Goal: Task Accomplishment & Management: Manage account settings

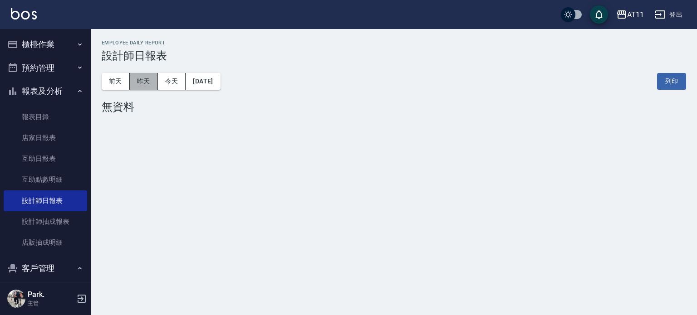
click at [146, 80] on button "昨天" at bounding box center [144, 81] width 28 height 17
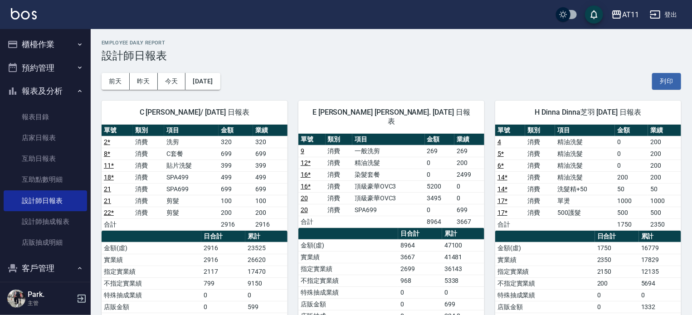
click at [44, 48] on button "櫃檯作業" at bounding box center [45, 45] width 83 height 24
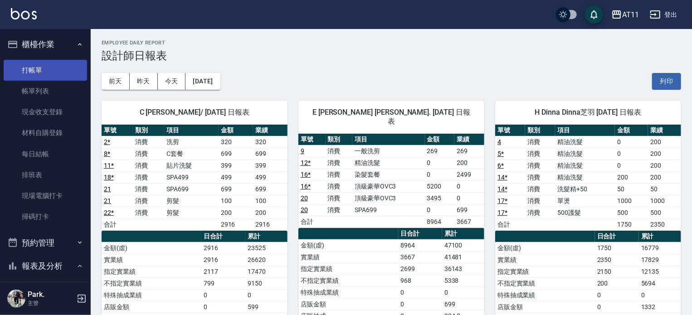
click at [49, 66] on link "打帳單" at bounding box center [45, 70] width 83 height 21
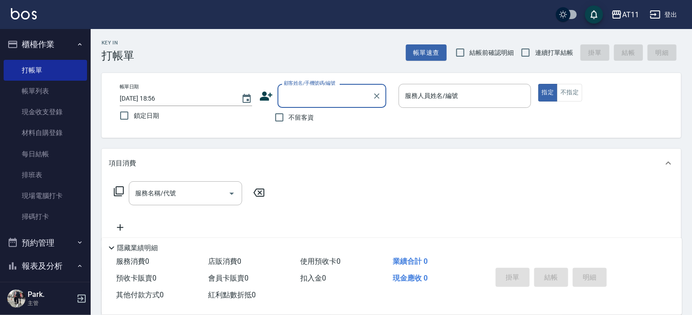
click at [539, 51] on span "連續打單結帳" at bounding box center [554, 53] width 38 height 10
click at [535, 51] on input "連續打單結帳" at bounding box center [525, 52] width 19 height 19
checkbox input "true"
click at [288, 115] on input "不留客資" at bounding box center [279, 117] width 19 height 19
checkbox input "true"
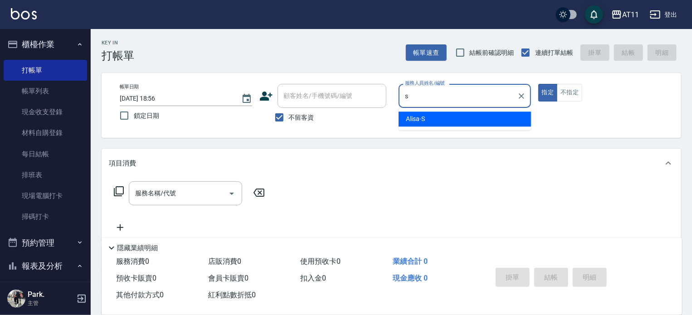
type input "Alisa-S"
type button "true"
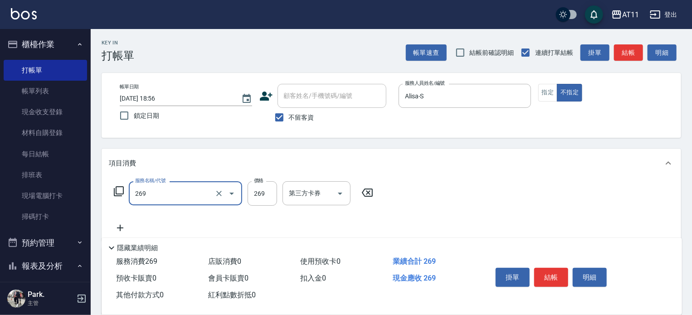
type input "一般洗剪(269)"
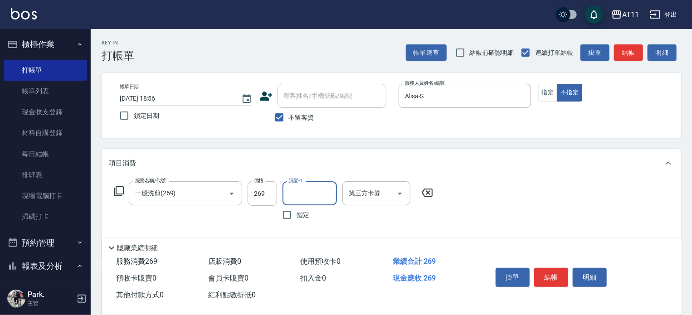
type input "ㄋ"
type input "Alisa-S"
click at [550, 273] on button "結帳" at bounding box center [552, 277] width 34 height 19
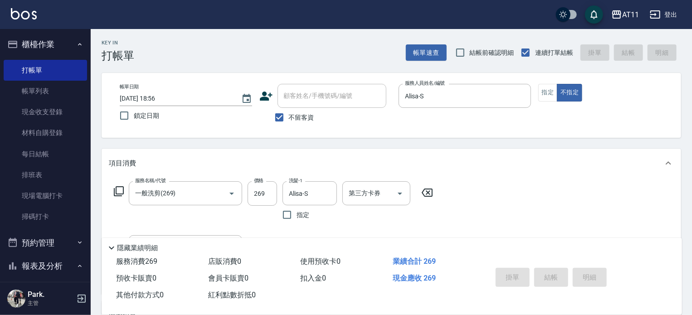
type input "[DATE] 19:02"
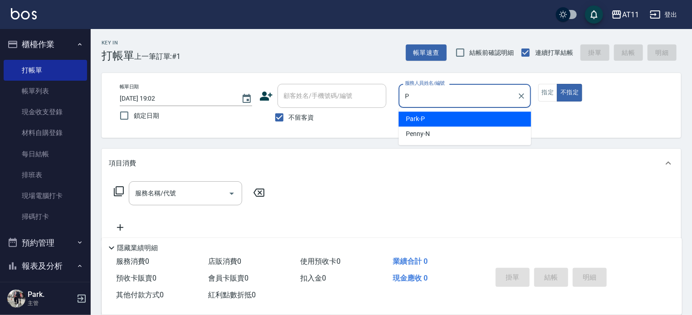
type input "Park-P"
type button "false"
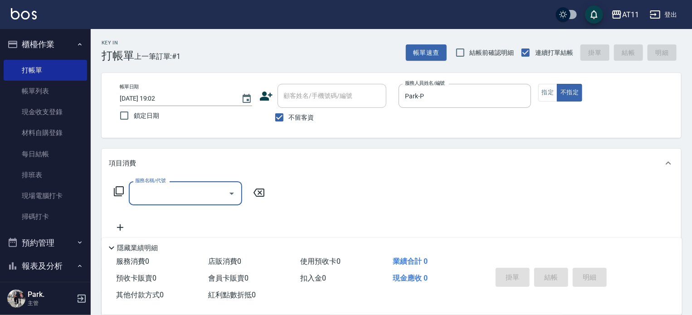
type input "D"
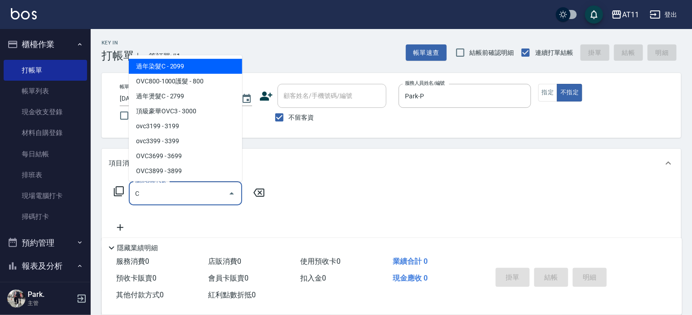
scroll to position [42, 0]
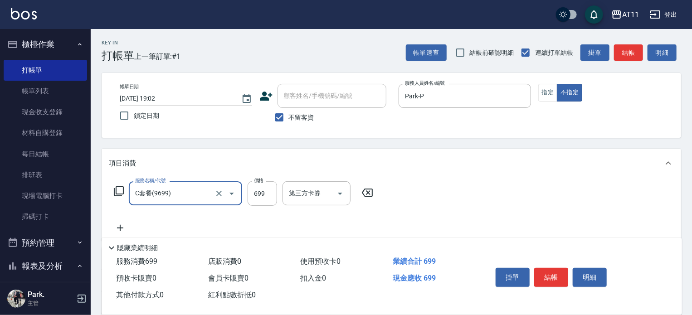
type input "C套餐(9699)"
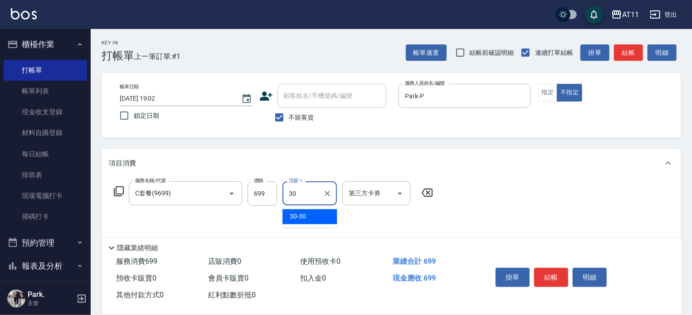
type input "30-30"
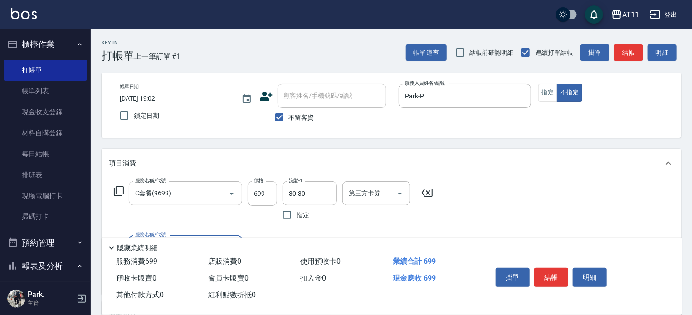
click at [556, 272] on button "結帳" at bounding box center [552, 277] width 34 height 19
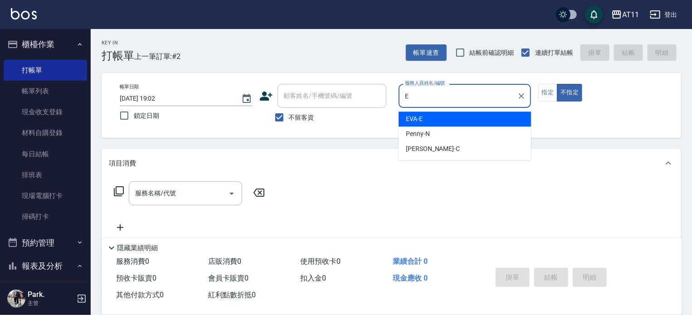
type input "EVA-E"
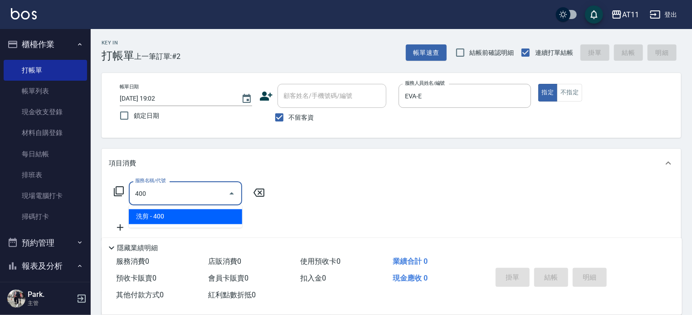
type input "洗剪(400)"
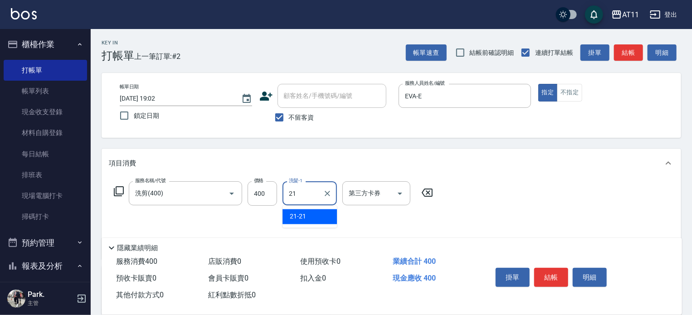
type input "21-21"
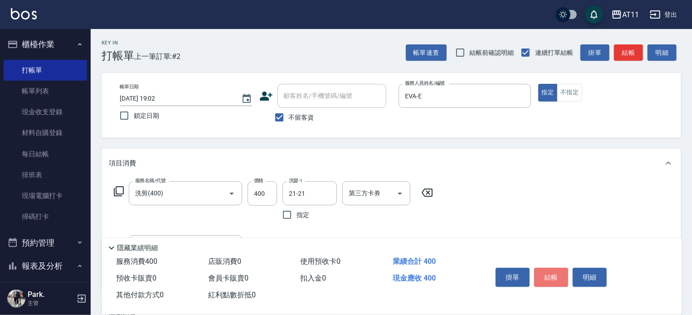
click at [556, 272] on button "結帳" at bounding box center [552, 277] width 34 height 19
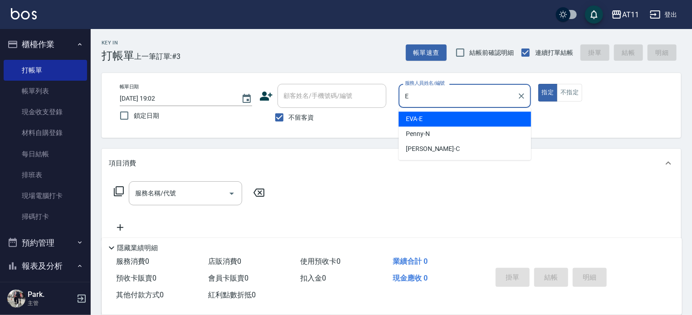
type input "EVA-E"
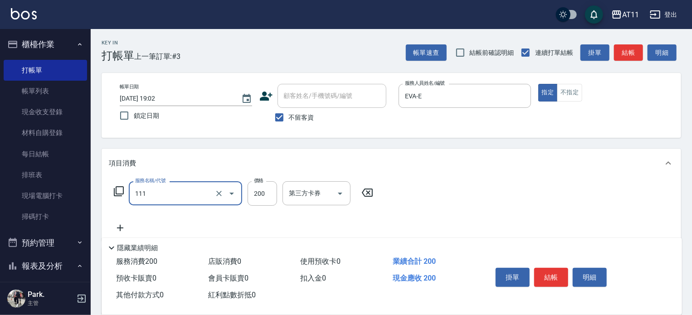
type input "精油洗髮(111)"
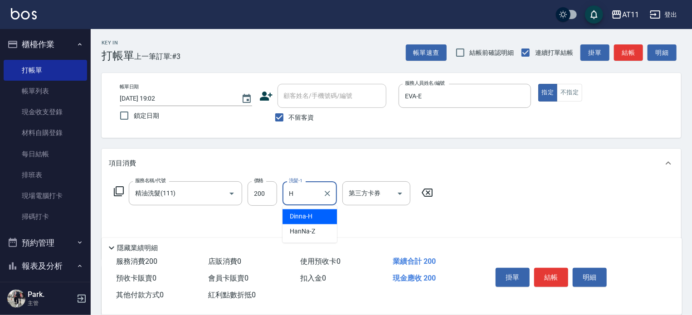
type input "Dinna-H"
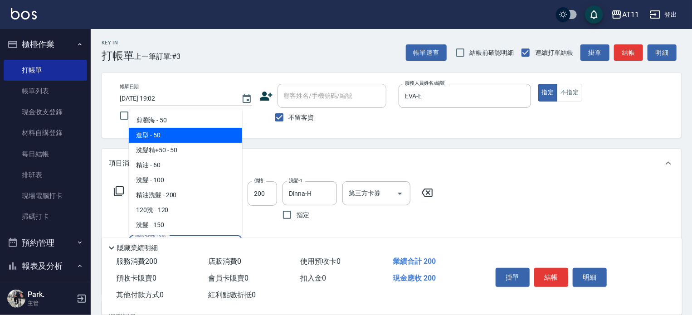
type input "造型(050)"
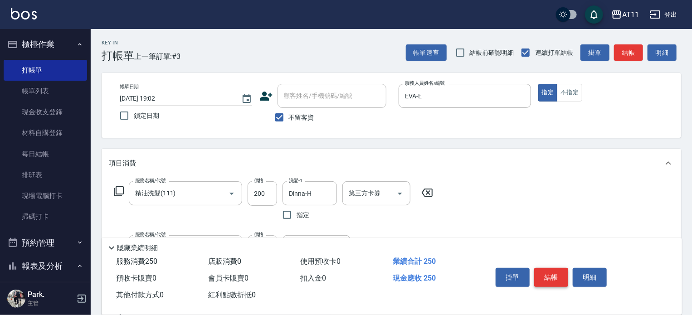
click at [553, 274] on button "結帳" at bounding box center [552, 277] width 34 height 19
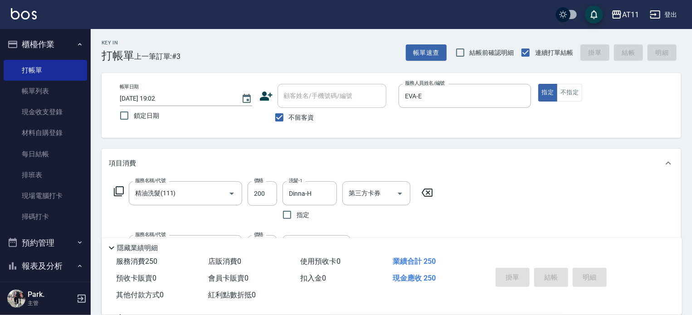
type input "[DATE] 19:03"
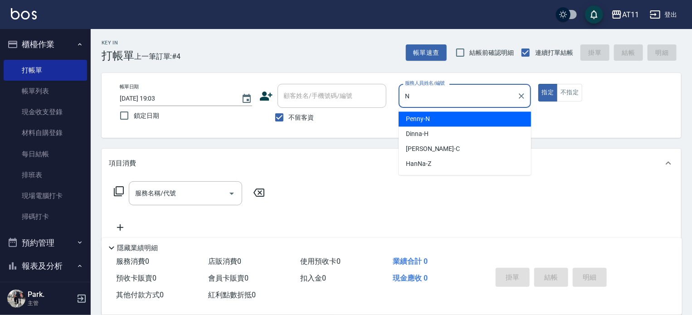
type input "Penny-N"
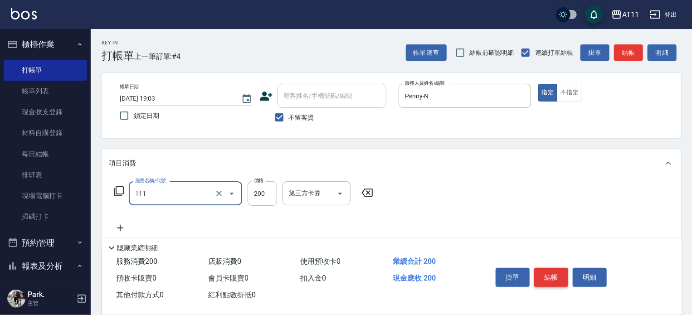
type input "精油洗髮(111)"
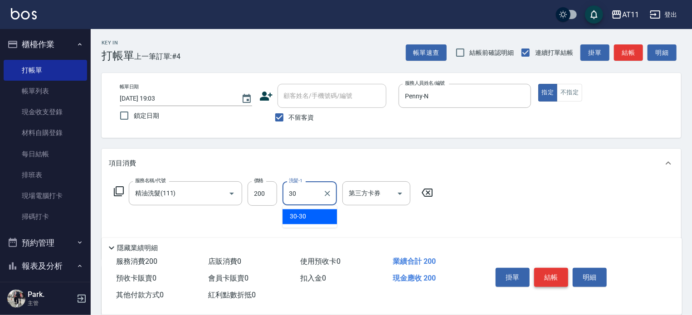
type input "30-30"
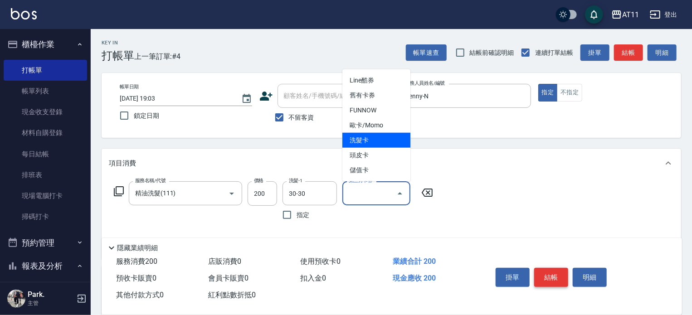
type input "洗髮卡"
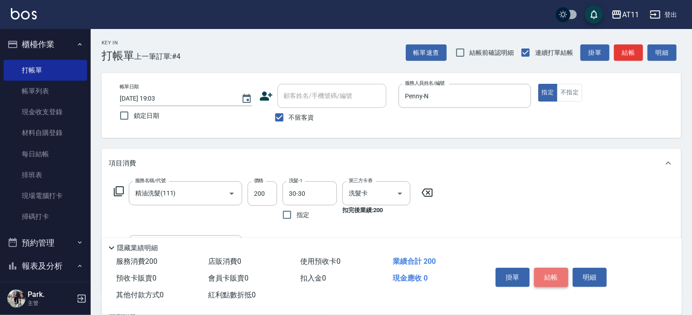
click at [553, 274] on button "結帳" at bounding box center [552, 277] width 34 height 19
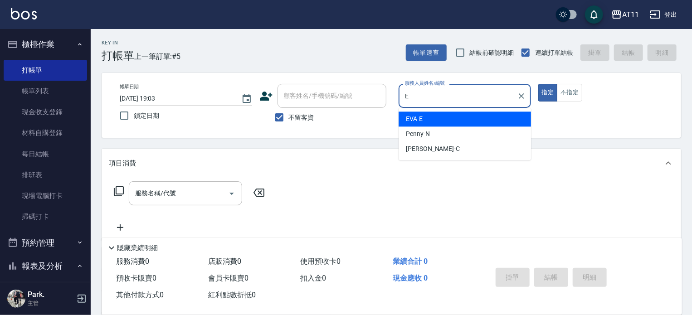
type input "EVA-E"
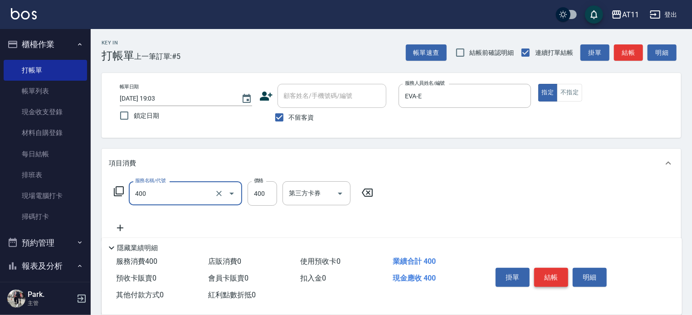
type input "洗剪(400)"
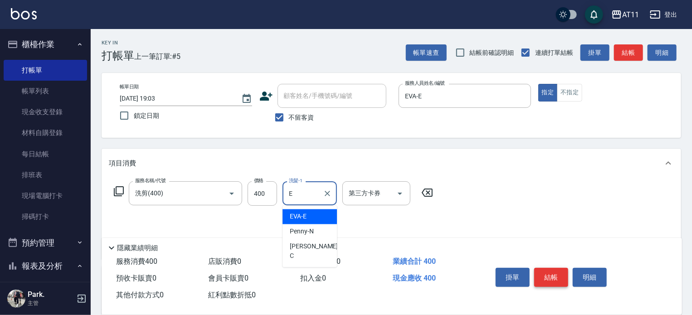
type input "EVA-E"
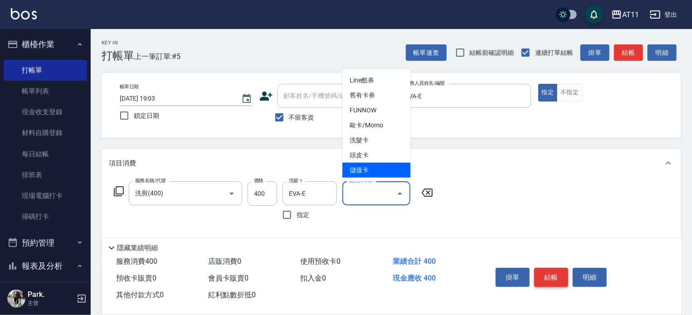
type input "儲值卡"
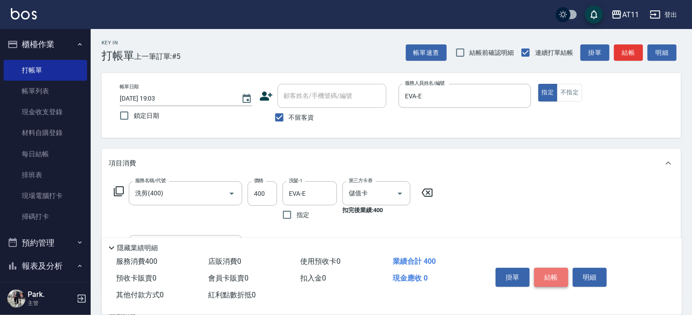
click at [553, 274] on button "結帳" at bounding box center [552, 277] width 34 height 19
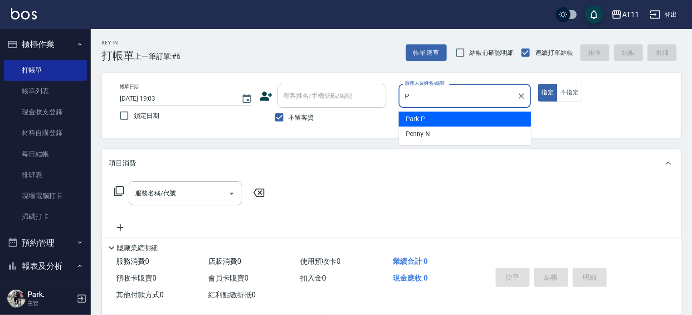
type input "Park-P"
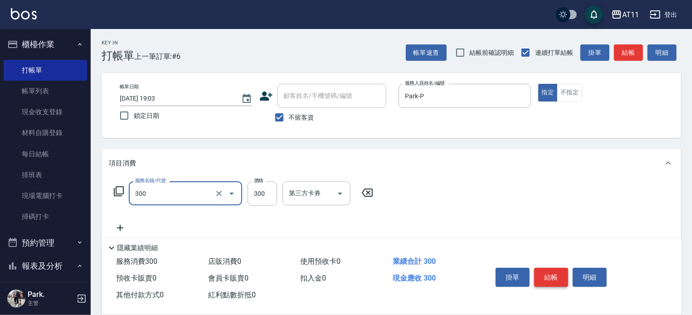
type input "A級剪髮(300)"
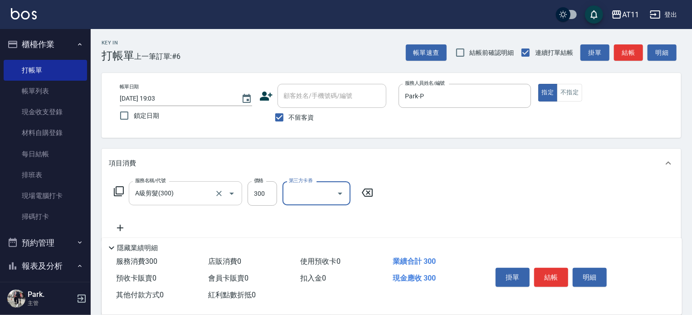
click at [189, 203] on div "A級剪髮(300) 服務名稱/代號" at bounding box center [185, 193] width 113 height 24
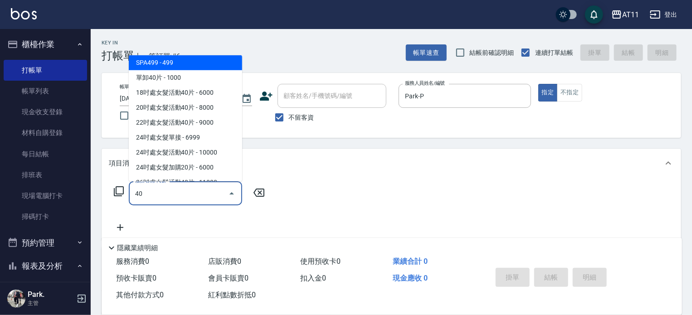
scroll to position [0, 0]
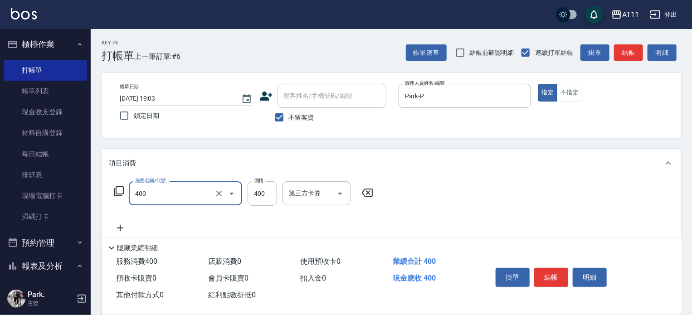
type input "洗剪(400)"
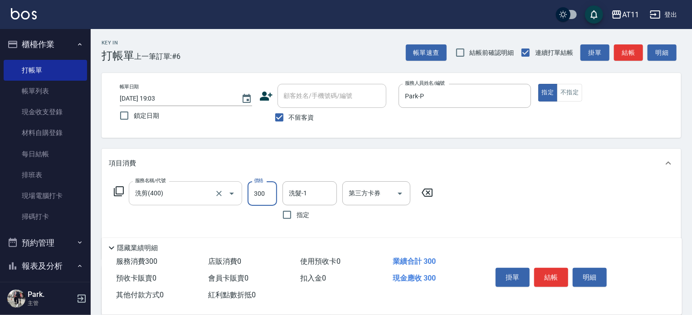
type input "300"
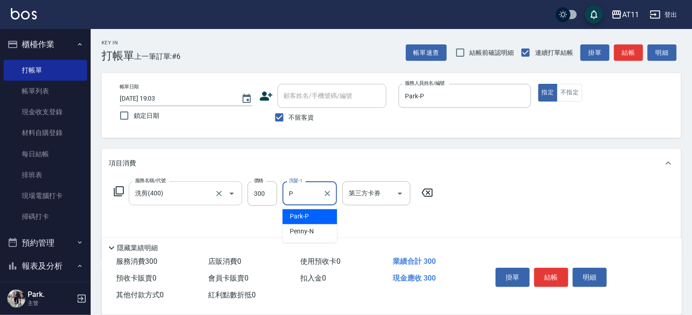
type input "Park-P"
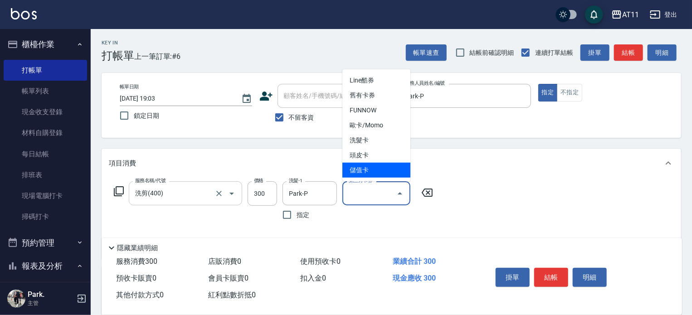
type input "儲值卡"
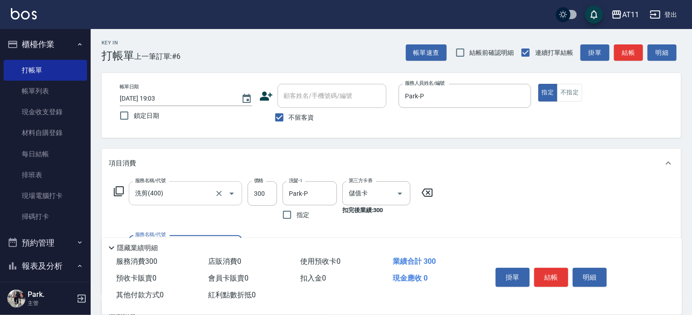
scroll to position [91, 0]
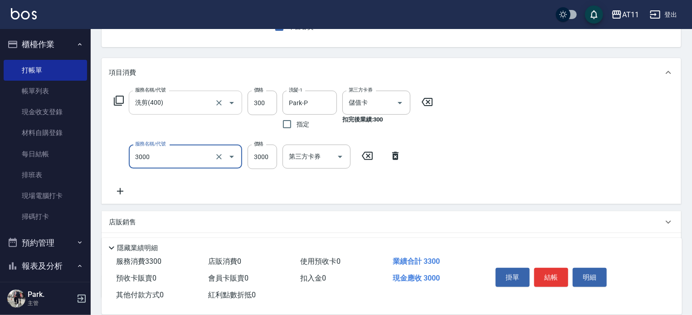
type input "頂級豪華OVC3(3000)"
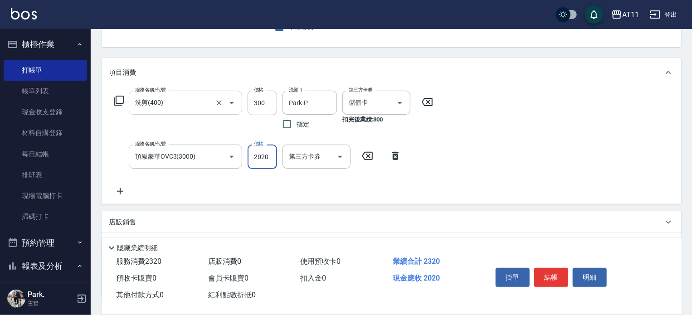
type input "2020"
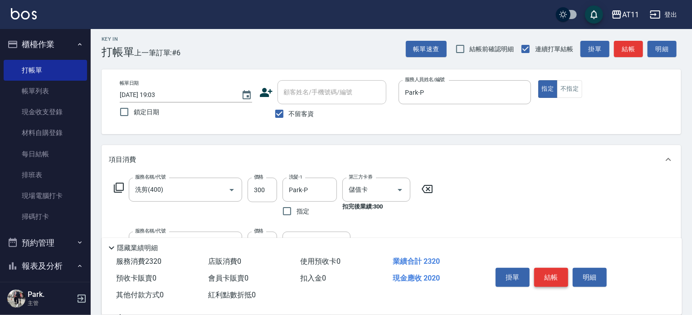
scroll to position [0, 0]
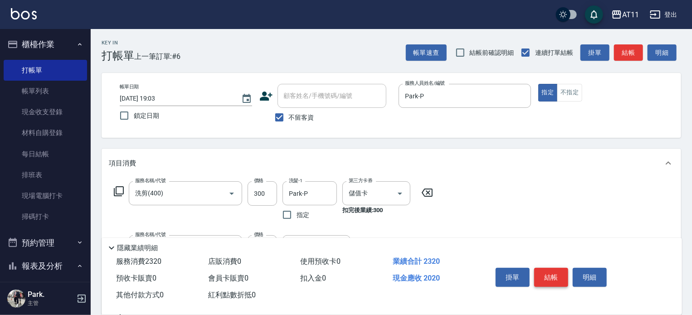
click at [546, 272] on button "結帳" at bounding box center [552, 277] width 34 height 19
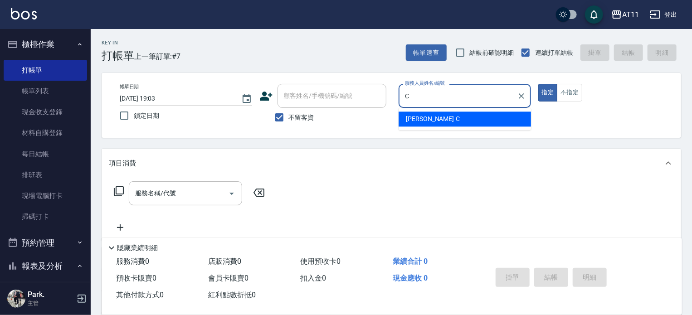
type input "[PERSON_NAME]"
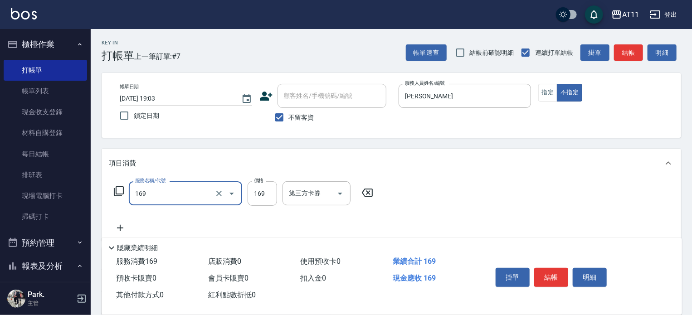
type input "單剪(169)"
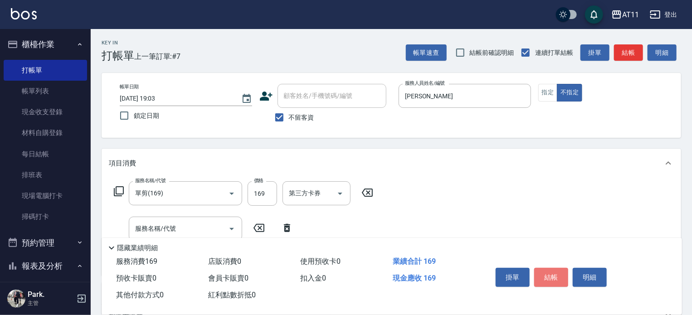
click at [546, 273] on button "結帳" at bounding box center [552, 277] width 34 height 19
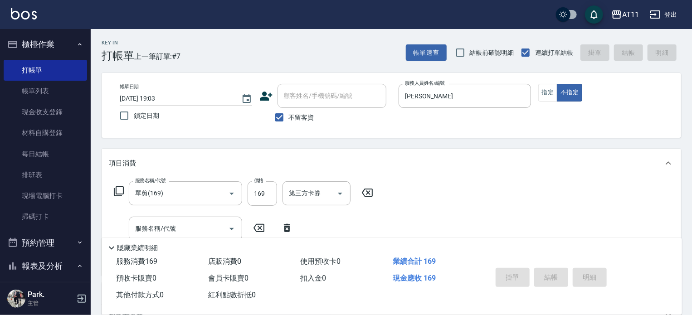
type input "[DATE] 19:04"
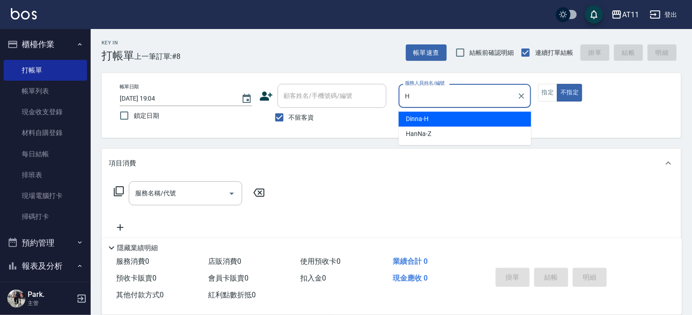
type input "Dinna-H"
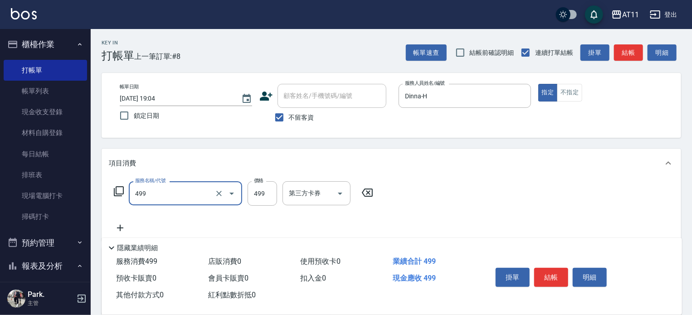
type input "SPA499(499)"
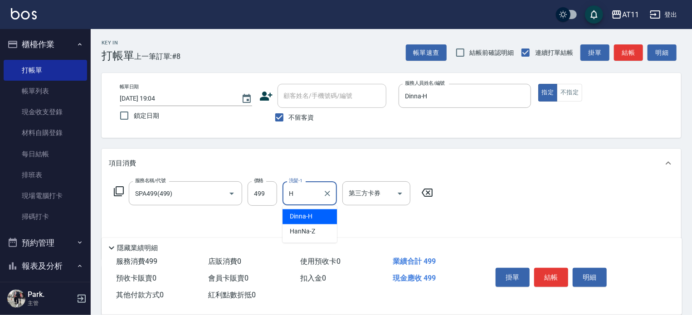
type input "Dinna-H"
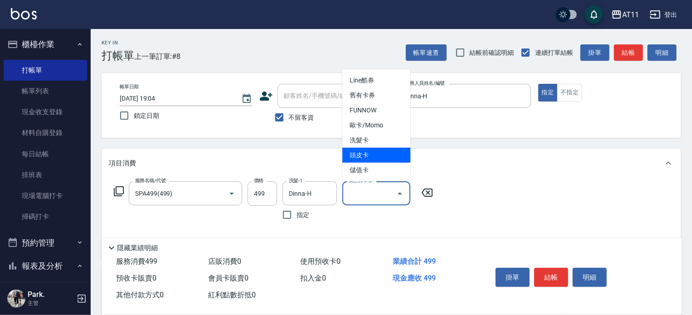
type input "頭皮卡"
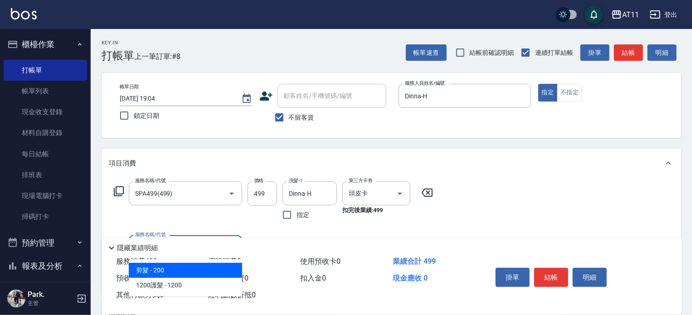
type input "剪髮(200)"
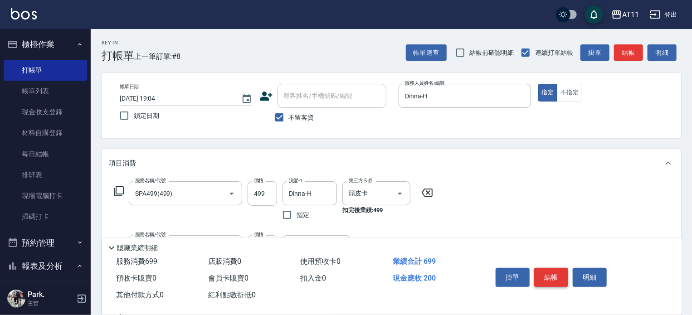
click at [549, 278] on button "結帳" at bounding box center [552, 277] width 34 height 19
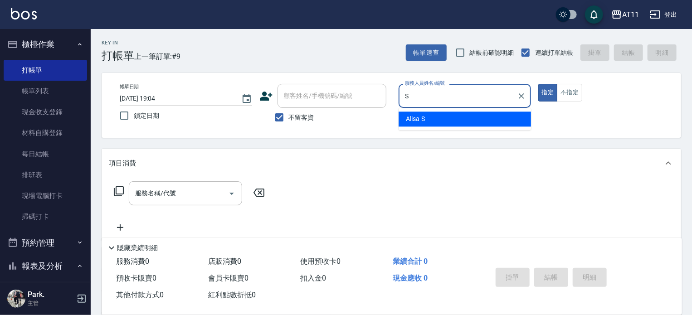
type input "Alisa-S"
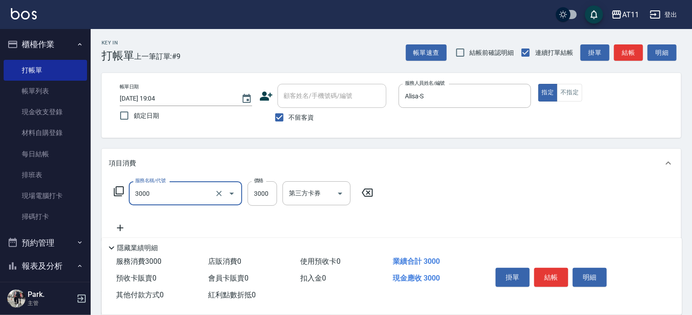
type input "頂級豪華OVC3(3000)"
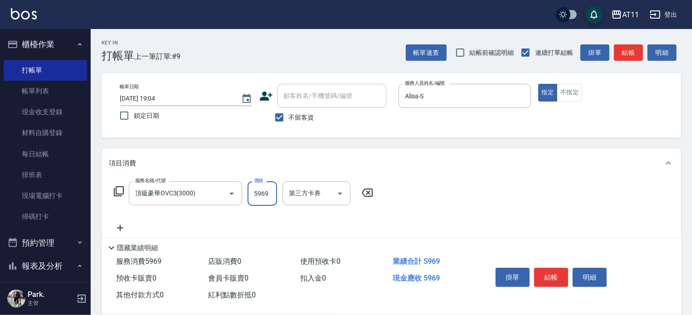
type input "5969"
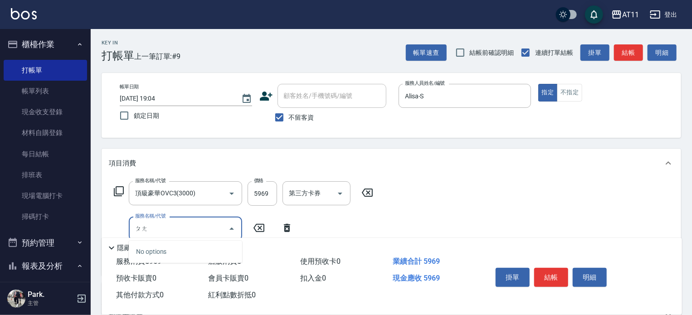
type input "胖"
type input "躺"
type input "'"
type input "燙髮套餐(02299)"
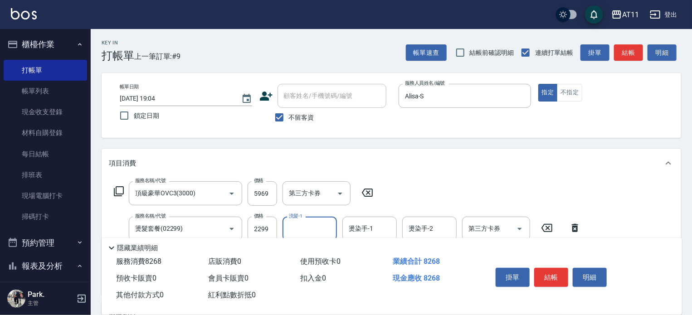
type input "ㄋ"
type input "Alisa-S"
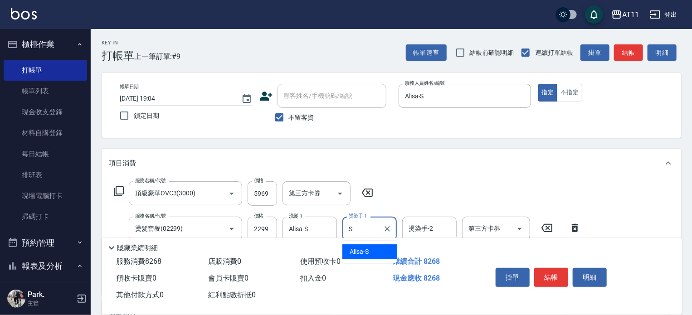
type input "Alisa-S"
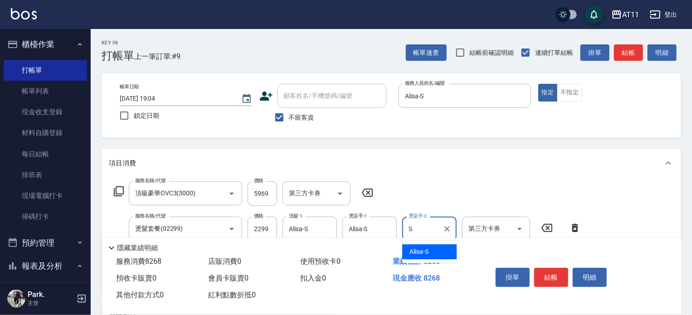
type input "Alisa-S"
click at [520, 230] on icon "Open" at bounding box center [520, 229] width 5 height 2
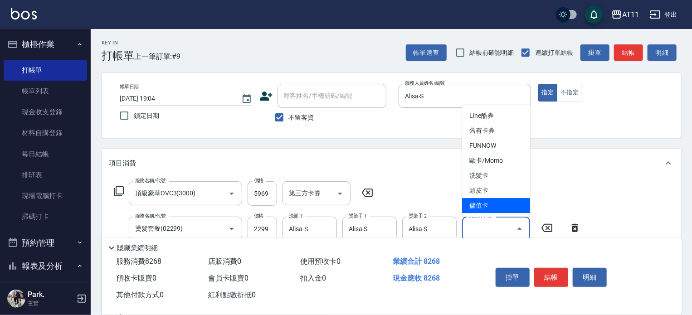
click at [493, 201] on span "儲值卡" at bounding box center [496, 205] width 68 height 15
type input "儲值卡"
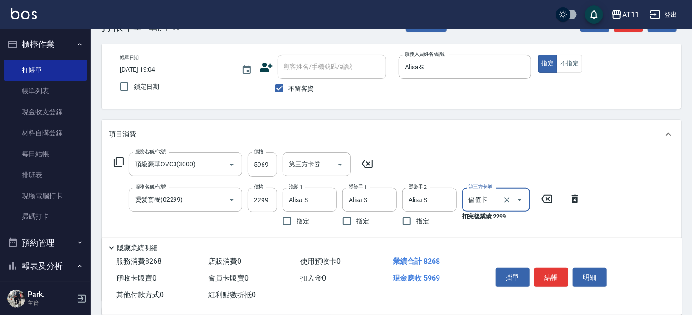
scroll to position [45, 0]
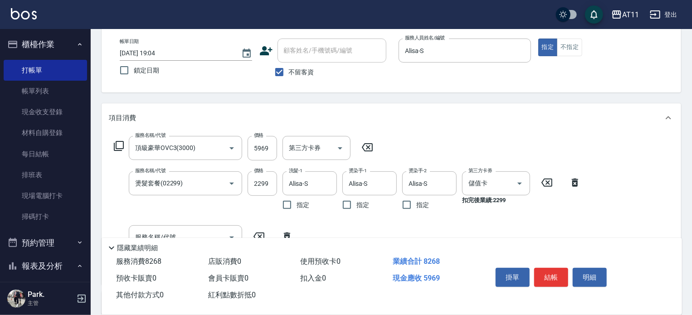
click at [535, 219] on div "服務名稱/代號 頂級豪華OVC3(3000) 服務名稱/代號 價格 5969 價格 第三方卡券 第三方卡券 服務名稱/代號 燙髮套餐(02299) 服務名稱/…" at bounding box center [348, 206] width 478 height 141
click at [551, 275] on button "結帳" at bounding box center [552, 277] width 34 height 19
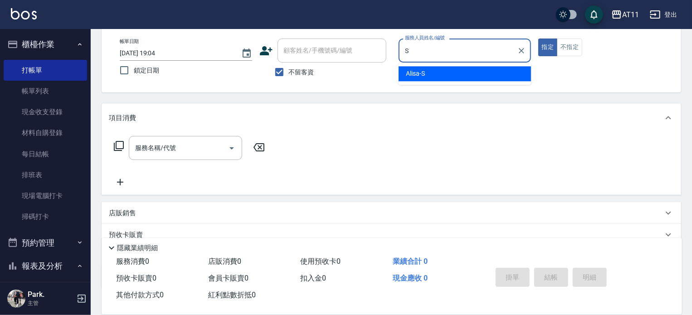
type input "Alisa-S"
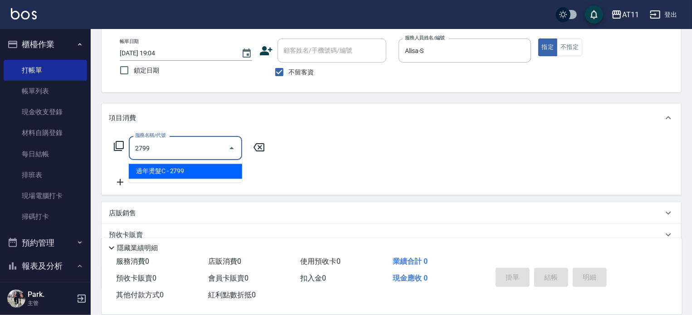
type input "過年燙髮C(2799)"
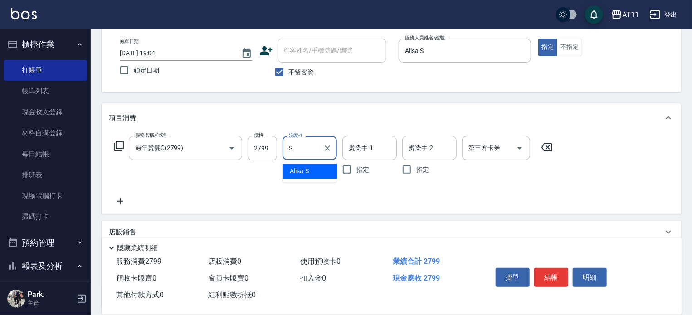
type input "Alisa-S"
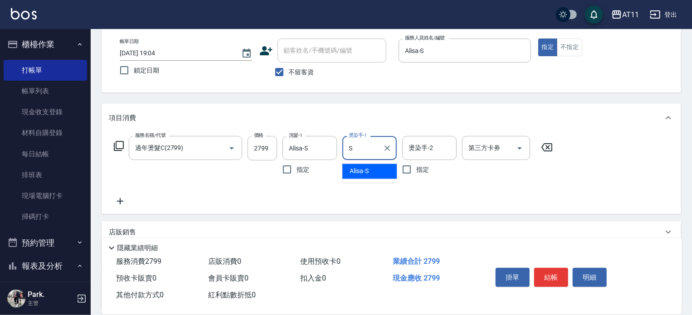
type input "Alisa-S"
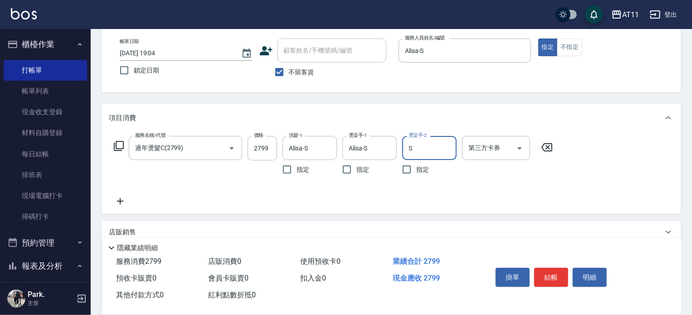
type input "Alisa-S"
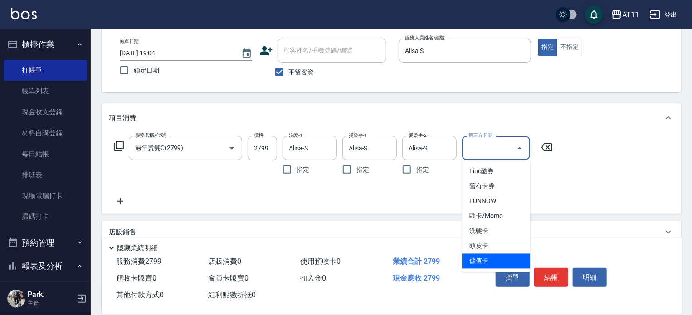
type input "儲值卡"
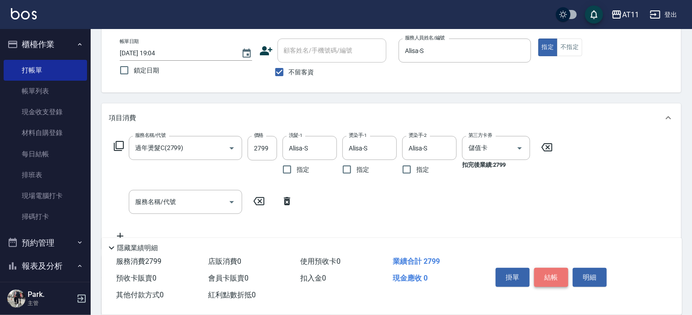
click at [549, 274] on button "結帳" at bounding box center [552, 277] width 34 height 19
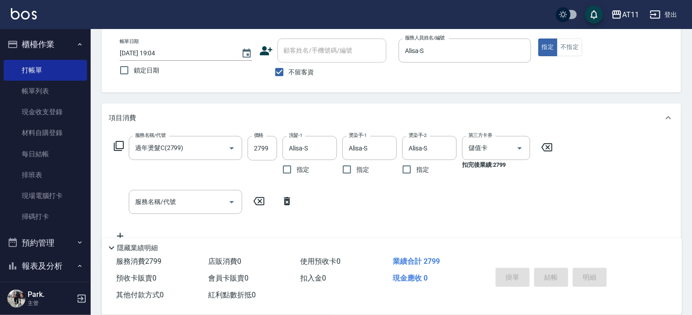
type input "[DATE] 19:05"
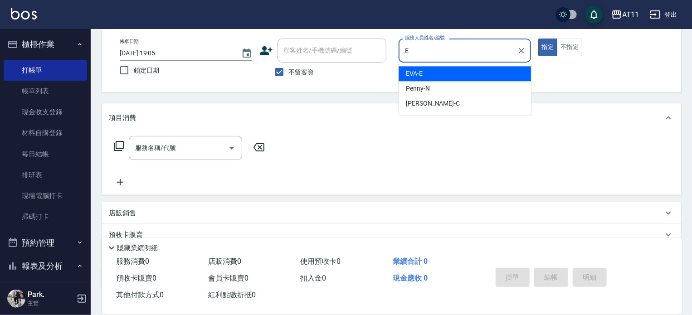
type input "EVA-E"
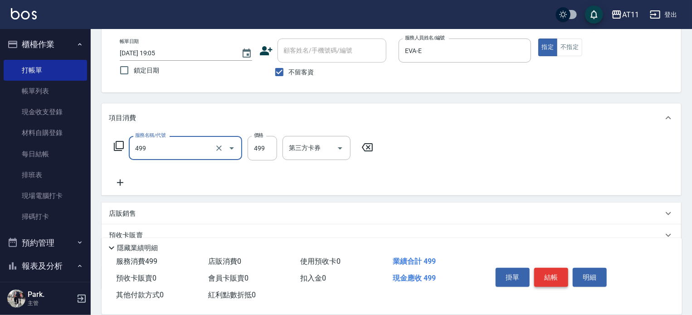
type input "SPA499(499)"
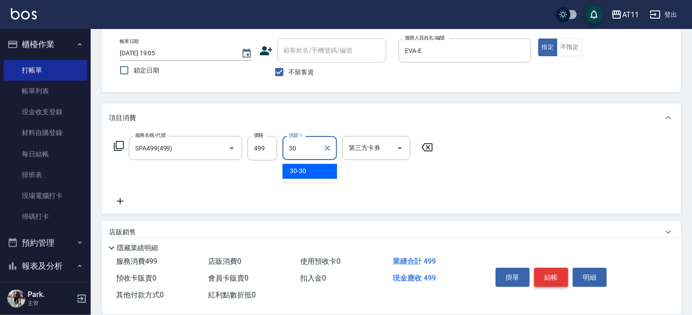
type input "30-30"
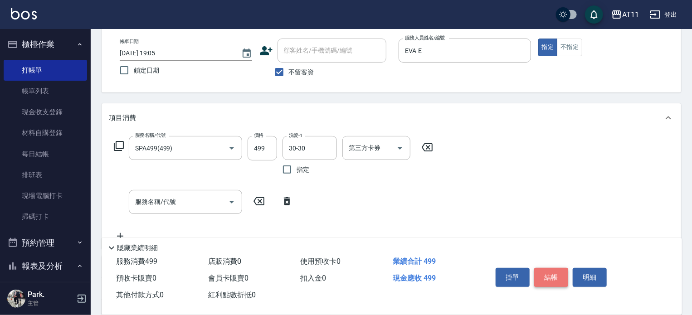
click at [549, 274] on button "結帳" at bounding box center [552, 277] width 34 height 19
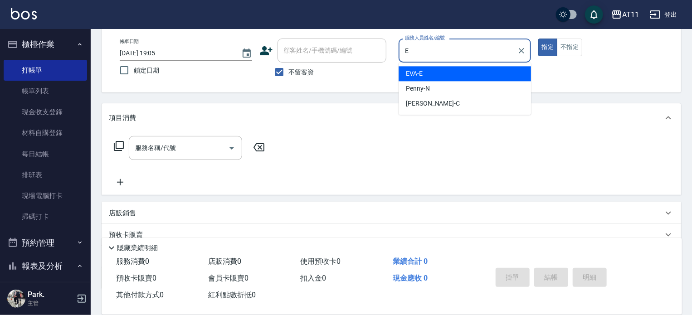
type input "EVA-E"
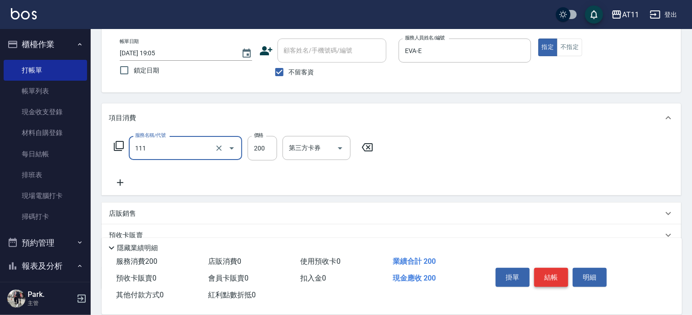
type input "精油洗髮(111)"
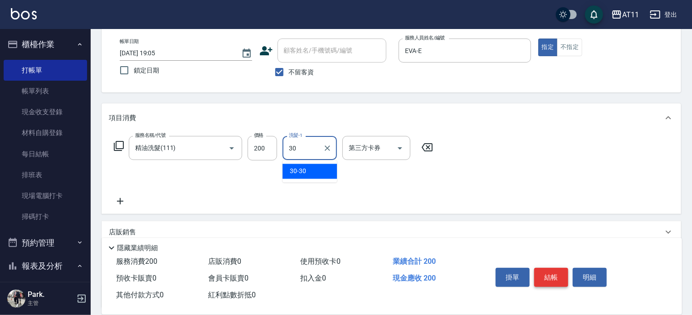
type input "30-30"
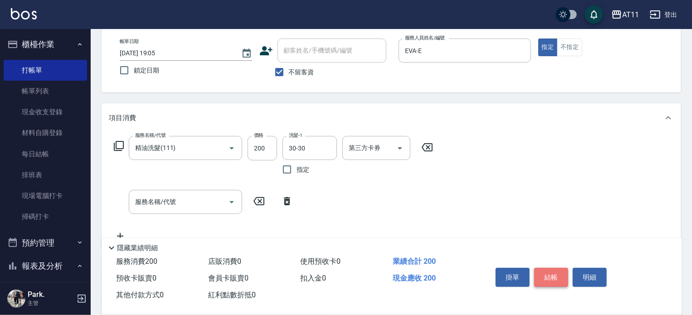
click at [549, 274] on button "結帳" at bounding box center [552, 277] width 34 height 19
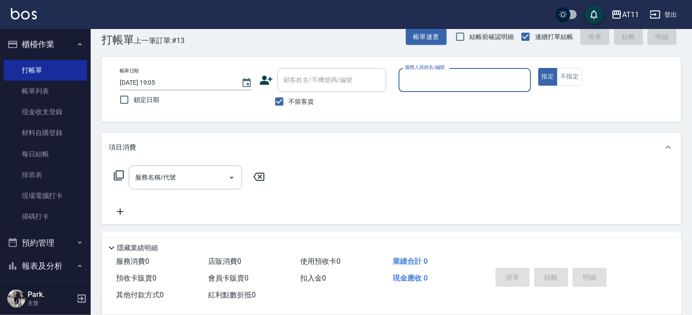
scroll to position [0, 0]
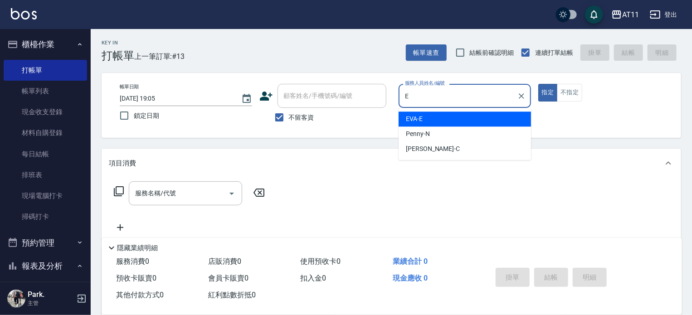
type input "EVA-E"
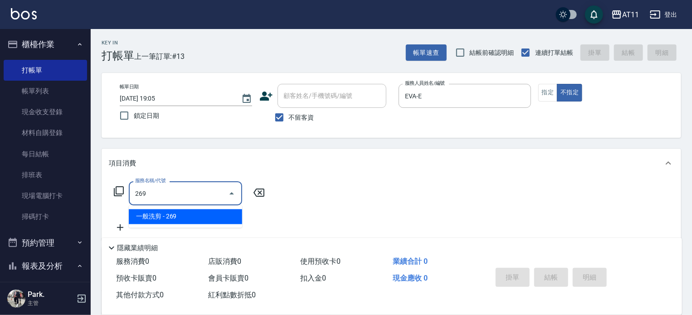
type input "一般洗剪(269)"
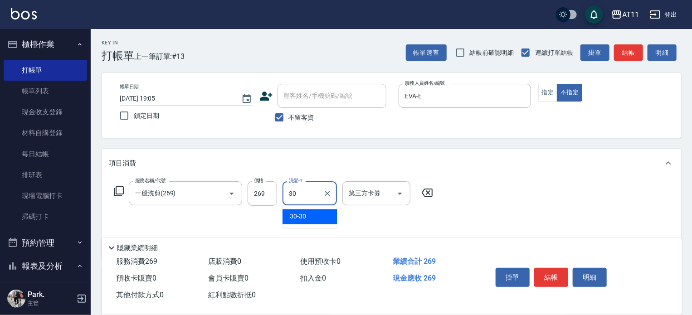
type input "30-30"
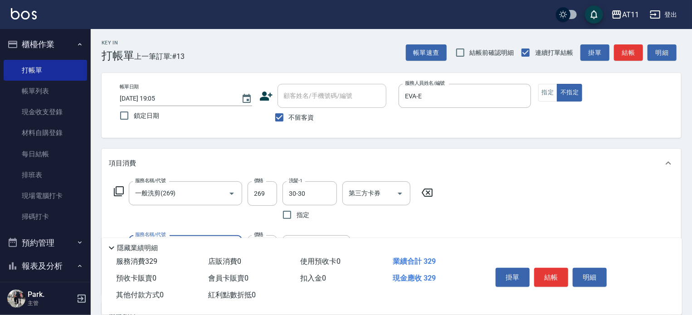
type input "精油(60)"
type input "30-30"
drag, startPoint x: 548, startPoint y: 277, endPoint x: 524, endPoint y: 255, distance: 32.5
click at [547, 275] on button "結帳" at bounding box center [552, 277] width 34 height 19
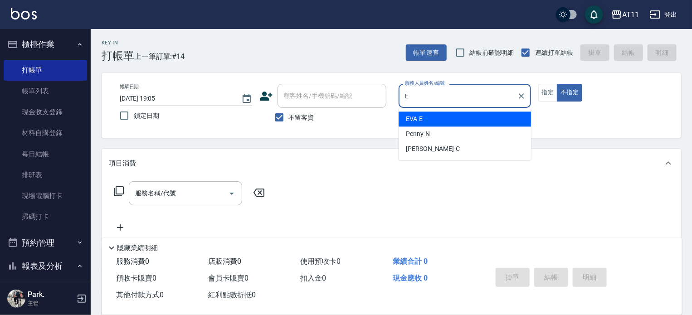
type input "EVA-E"
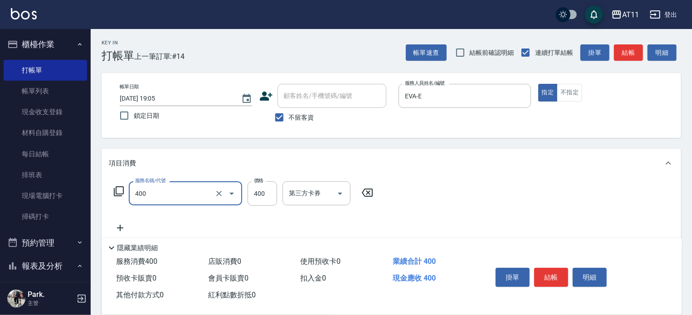
type input "洗剪(400)"
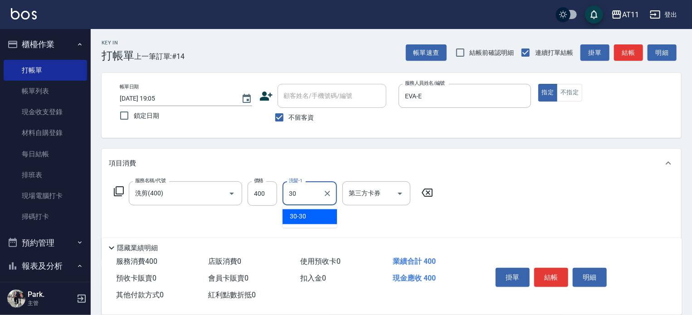
type input "30-30"
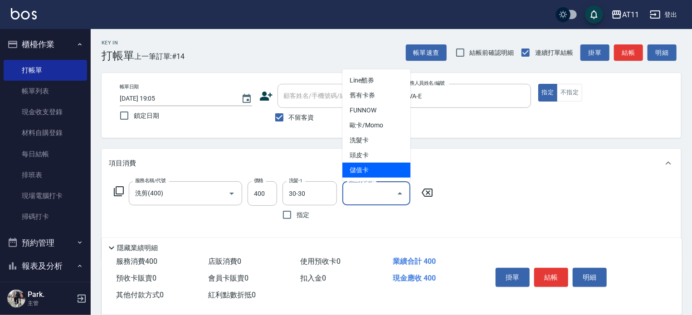
type input "儲值卡"
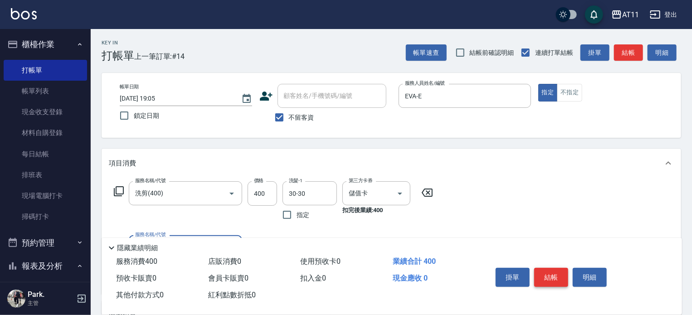
click at [554, 274] on button "結帳" at bounding box center [552, 277] width 34 height 19
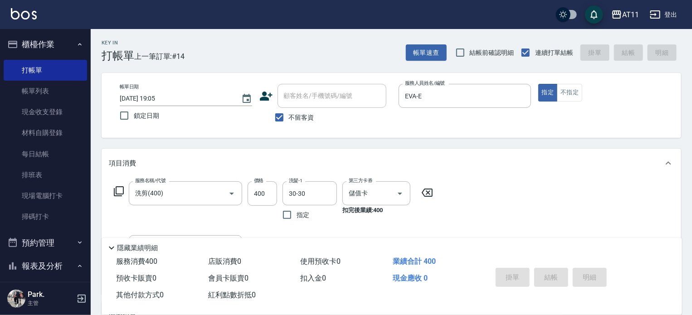
type input "[DATE] 19:06"
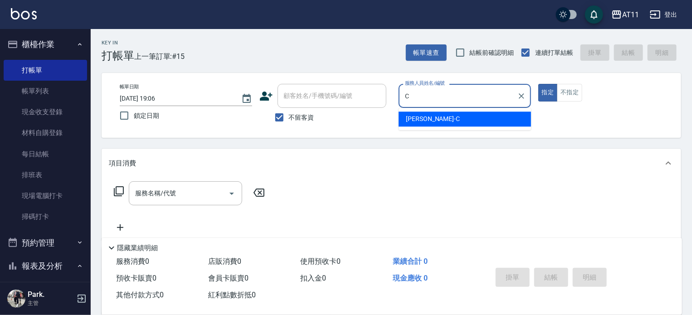
type input "[PERSON_NAME]"
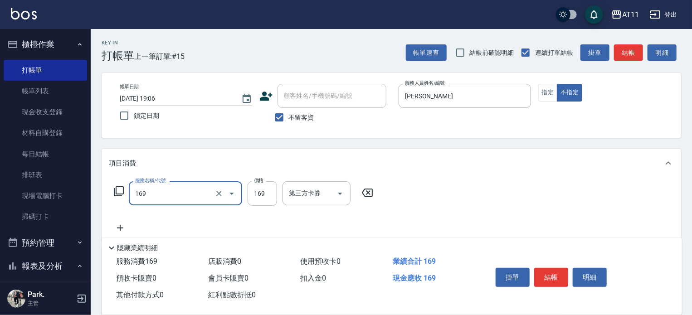
type input "單剪(169)"
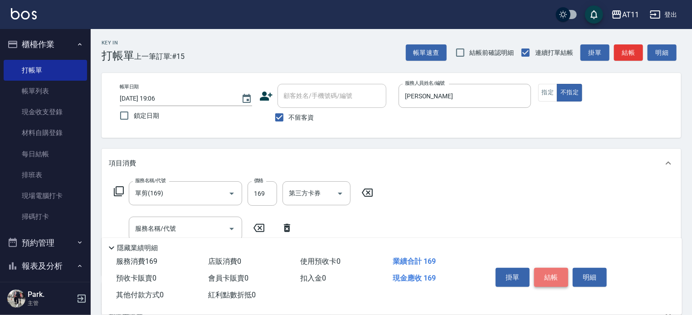
click at [545, 272] on button "結帳" at bounding box center [552, 277] width 34 height 19
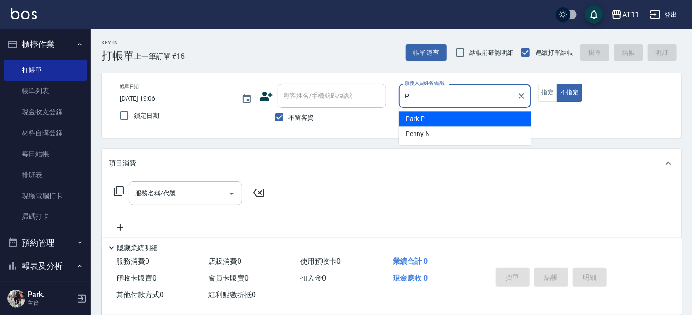
type input "Park-P"
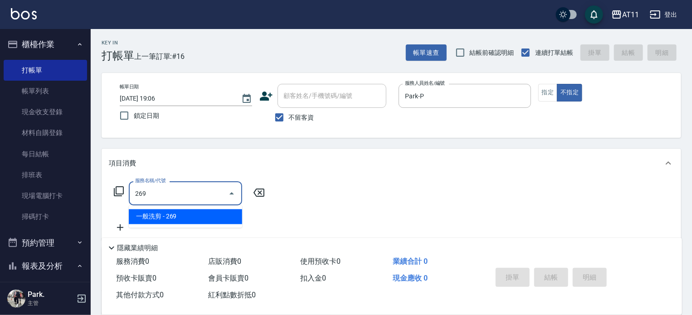
type input "一般洗剪(269)"
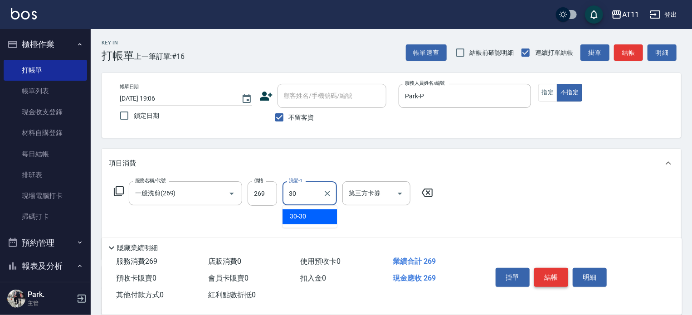
type input "30-30"
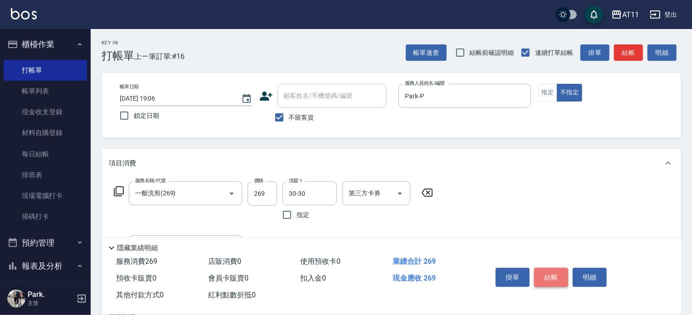
click at [545, 272] on button "結帳" at bounding box center [552, 277] width 34 height 19
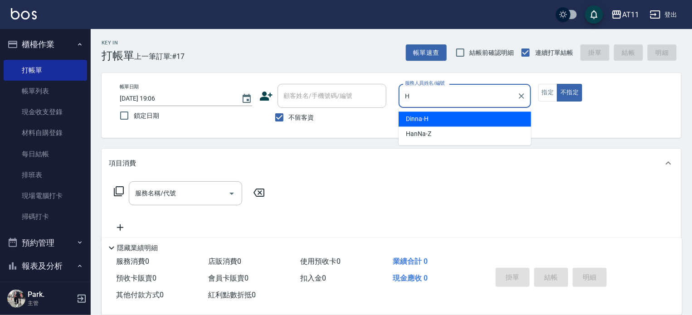
type input "Dinna-H"
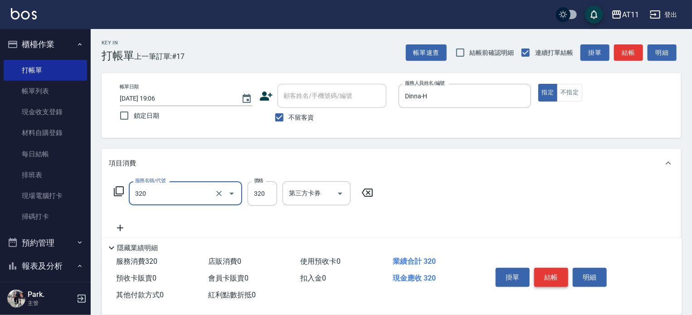
type input "洗剪(320)"
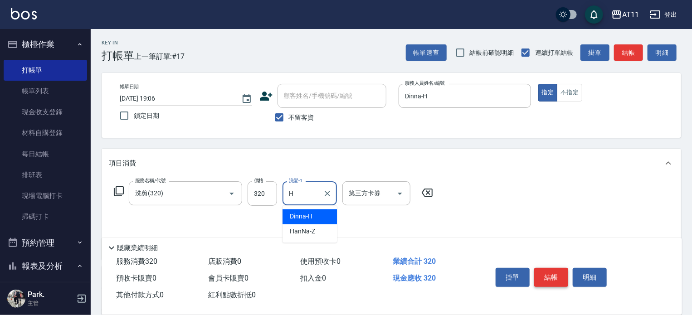
type input "Dinna-H"
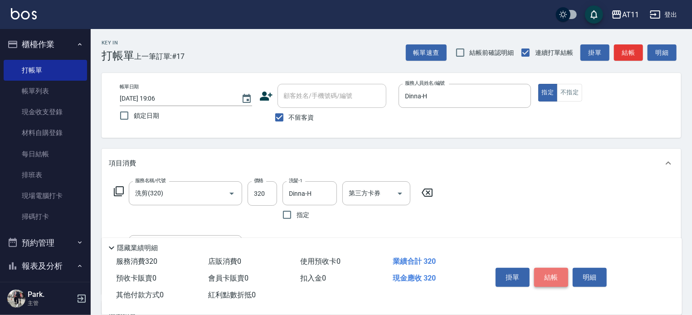
click at [545, 272] on button "結帳" at bounding box center [552, 277] width 34 height 19
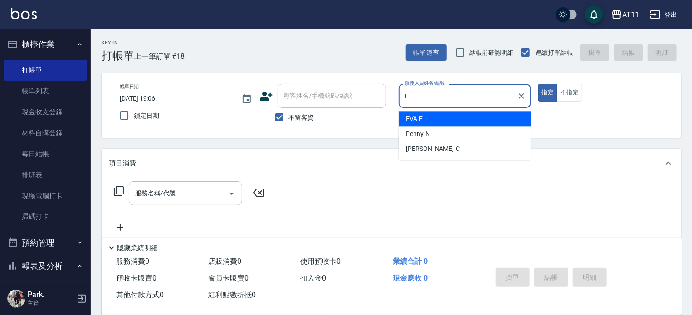
type input "EVA-E"
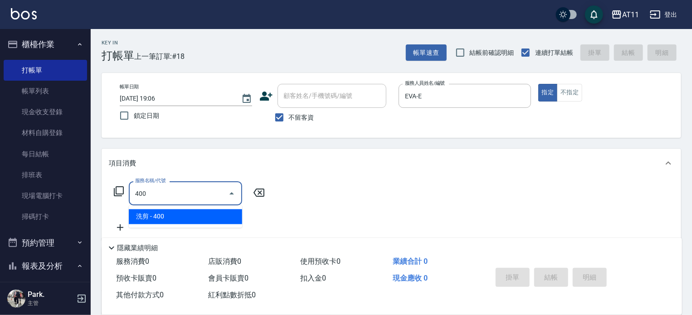
type input "洗剪(400)"
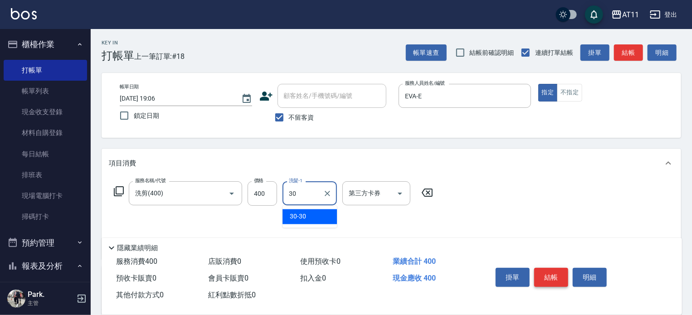
type input "30-30"
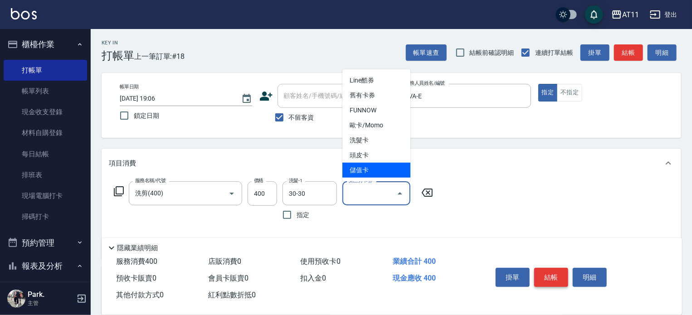
type input "儲值卡"
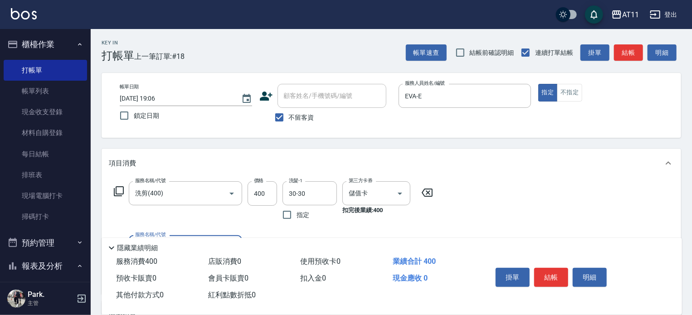
click at [552, 270] on button "結帳" at bounding box center [552, 277] width 34 height 19
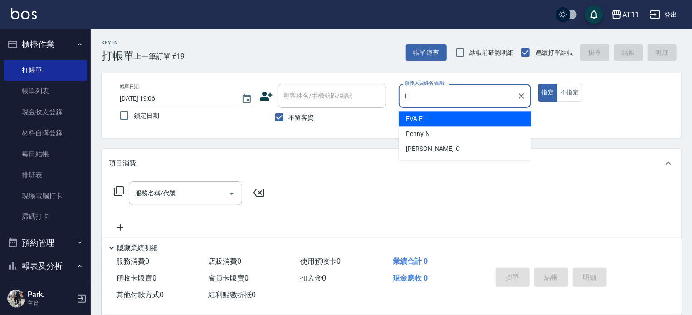
type input "EVA-E"
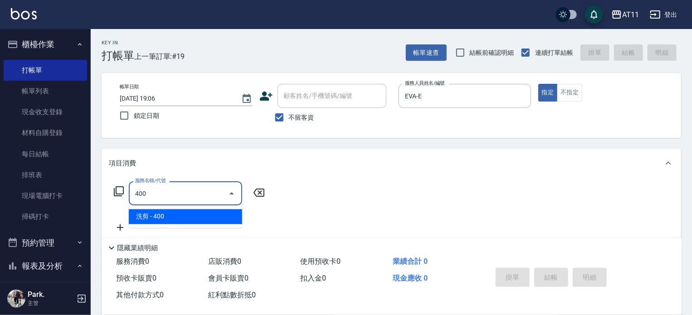
type input "洗剪(400)"
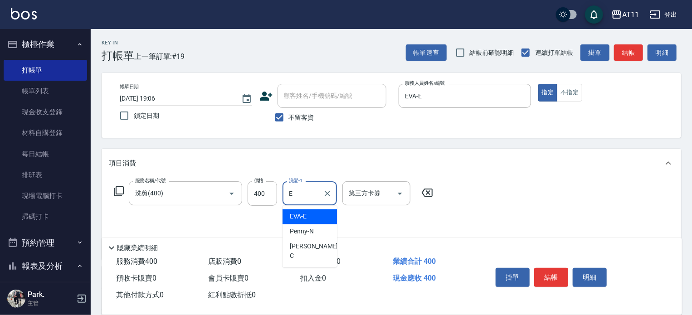
type input "EVA-E"
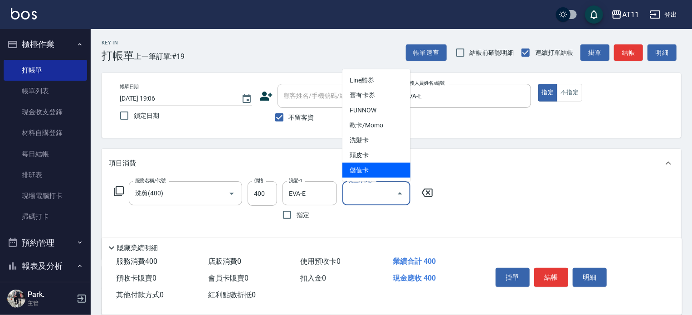
type input "儲值卡"
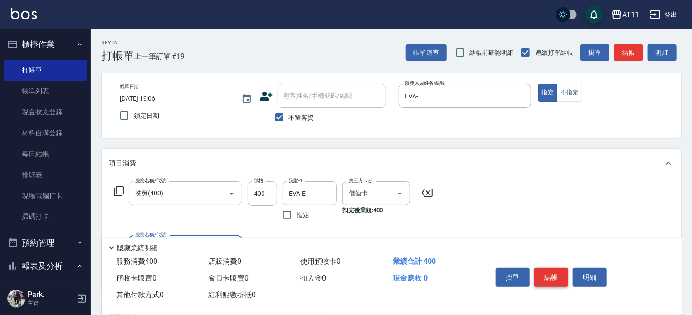
click at [554, 275] on button "結帳" at bounding box center [552, 277] width 34 height 19
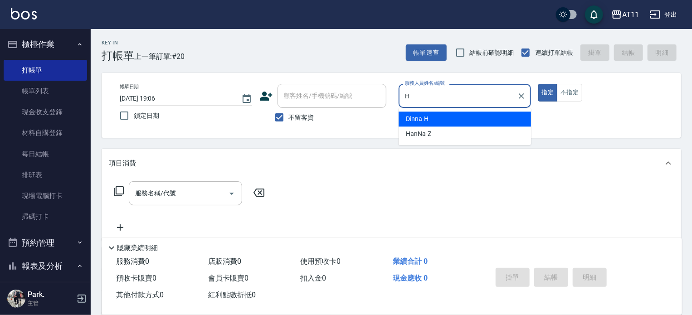
type input "Dinna-H"
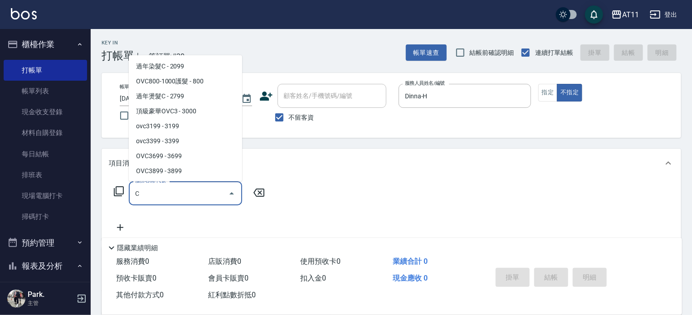
scroll to position [42, 0]
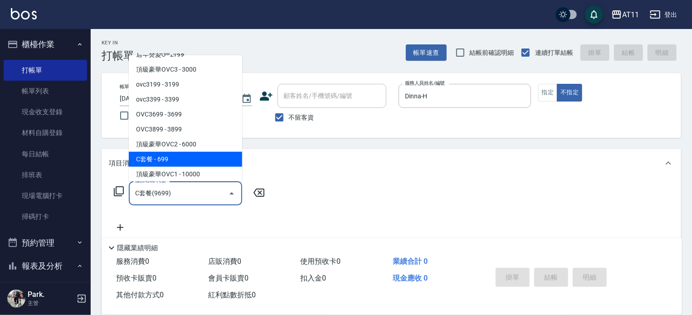
type input "C套餐(9699)"
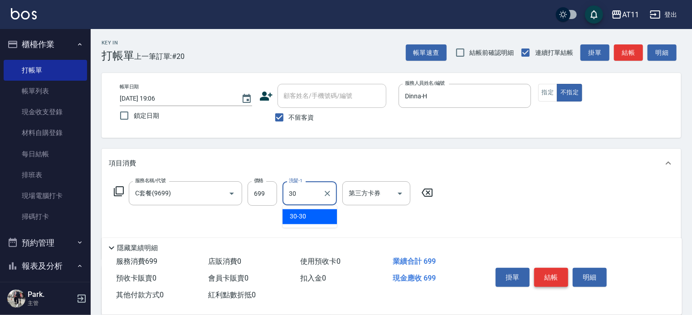
type input "30-30"
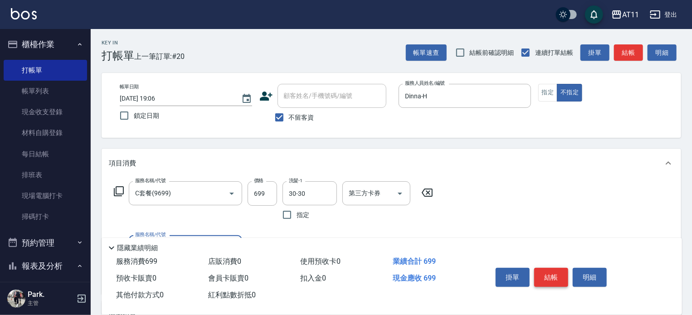
click at [554, 275] on button "結帳" at bounding box center [552, 277] width 34 height 19
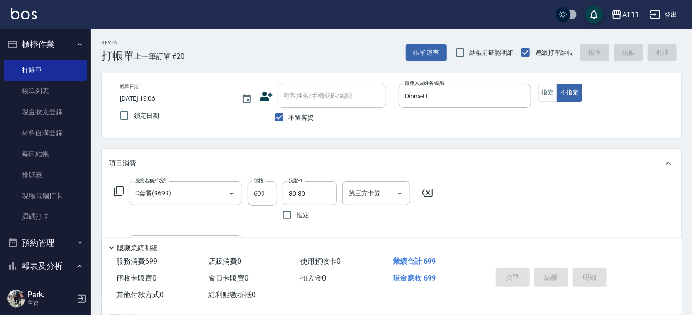
type input "[DATE] 19:07"
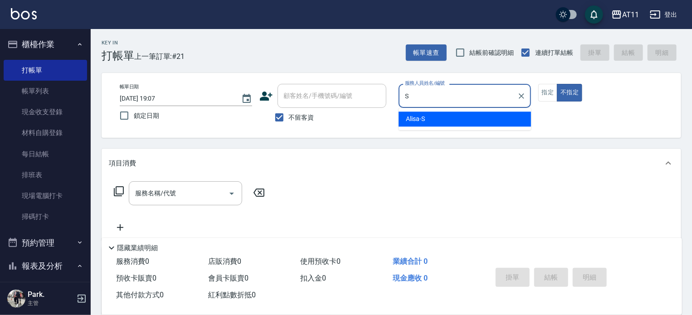
type input "Alisa-S"
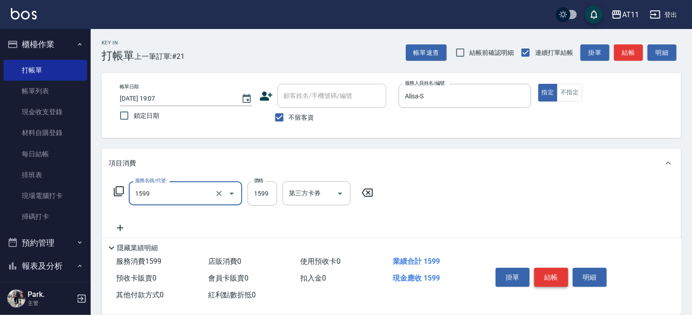
type input "染髮套餐(1599)"
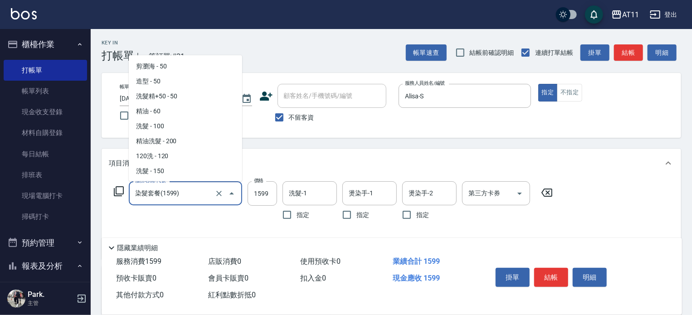
click at [180, 191] on input "染髮套餐(1599)" at bounding box center [173, 194] width 80 height 16
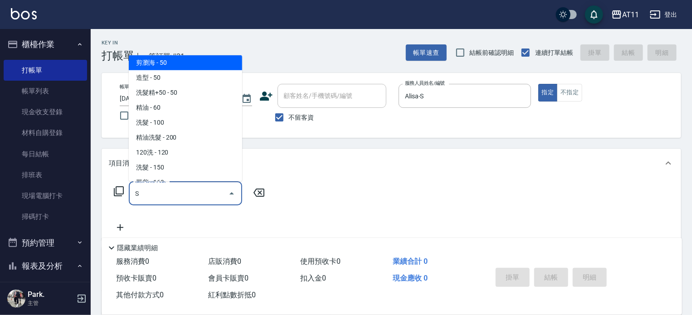
scroll to position [0, 0]
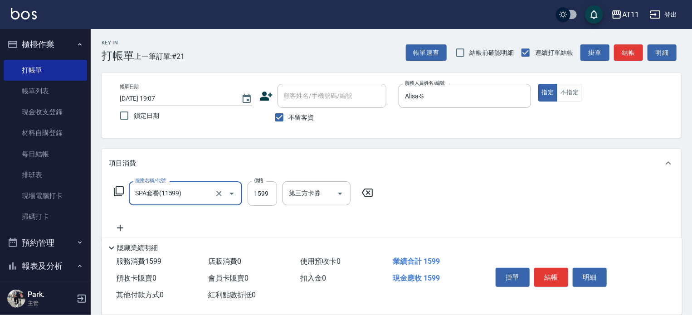
type input "SPA套餐(11599)"
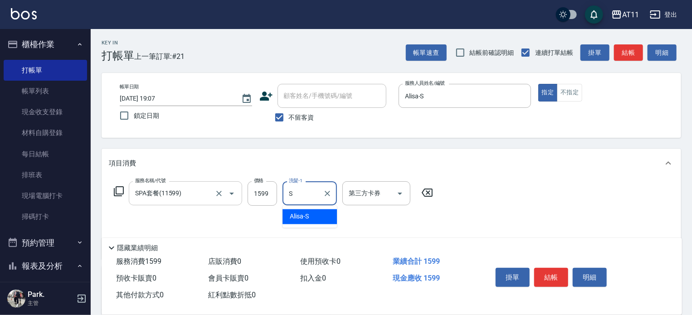
type input "Alisa-S"
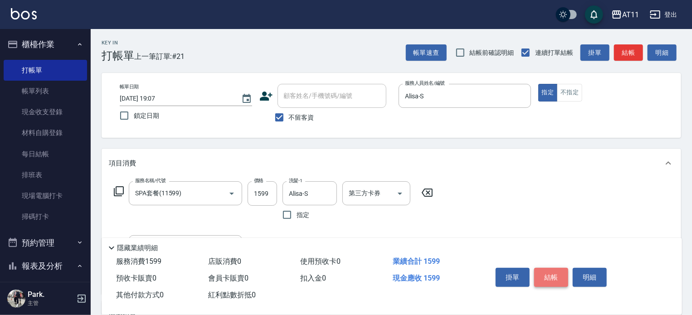
click at [548, 271] on button "結帳" at bounding box center [552, 277] width 34 height 19
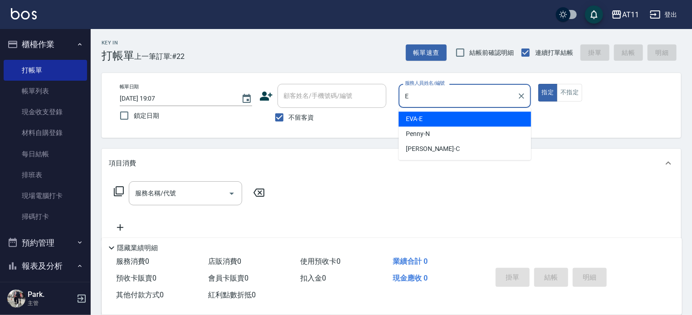
type input "EVA-E"
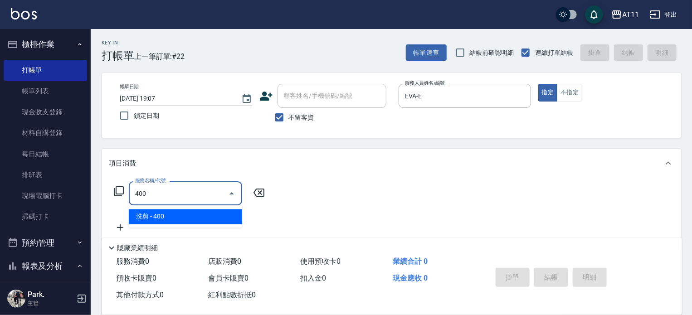
type input "洗剪(400)"
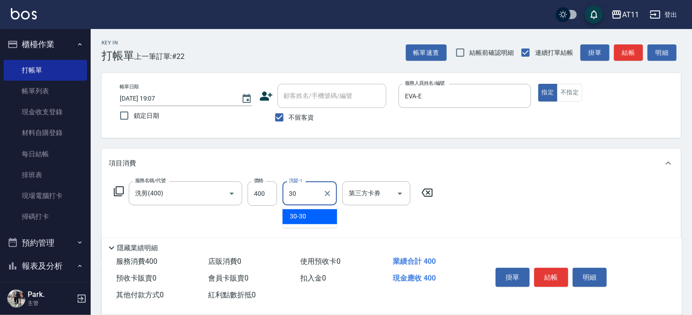
type input "30-30"
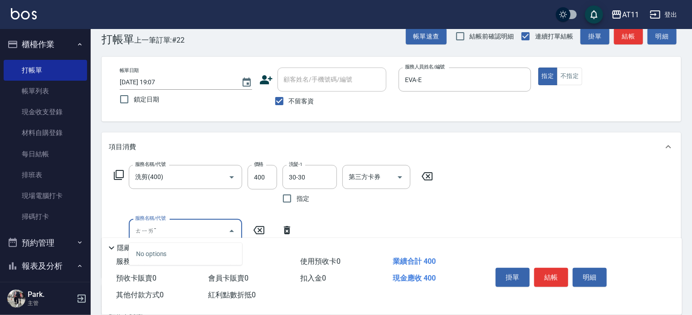
scroll to position [45, 0]
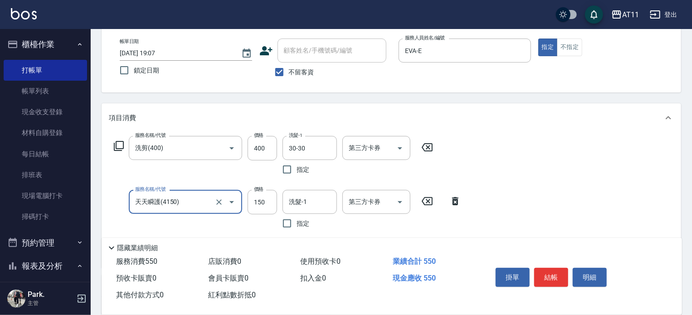
type input "天天瞬護(4150)"
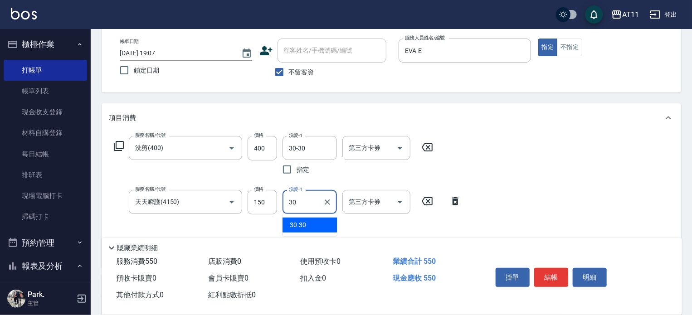
type input "30-30"
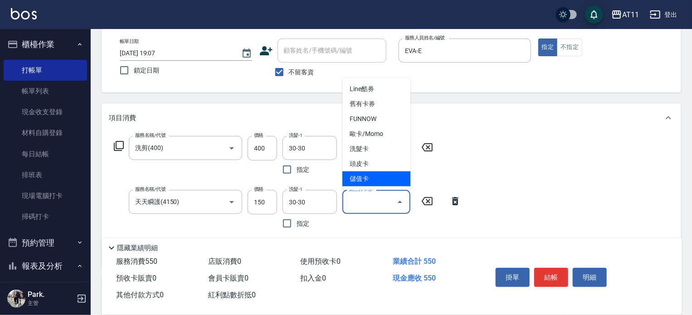
type input "儲值卡"
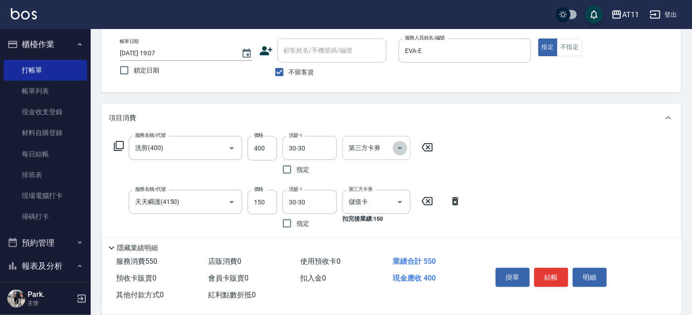
click at [402, 147] on icon "Open" at bounding box center [400, 148] width 11 height 11
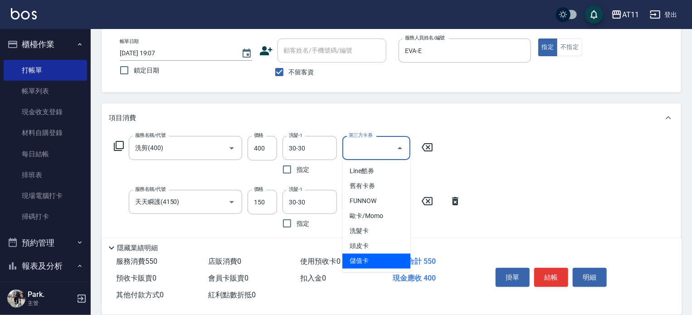
click at [368, 257] on span "儲值卡" at bounding box center [377, 261] width 68 height 15
type input "儲值卡"
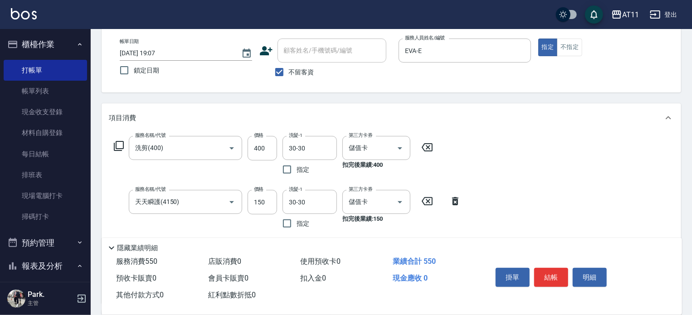
click at [495, 150] on div "服務名稱/代號 洗剪(400) 服務名稱/代號 價格 400 價格 洗髮-1 30-30 洗髮-1 指定 第三方卡券 儲值卡 第三方卡券 扣完後業績: 400…" at bounding box center [392, 217] width 580 height 171
click at [489, 168] on div "服務名稱/代號 洗剪(400) 服務名稱/代號 價格 400 價格 洗髮-1 30-30 洗髮-1 指定 第三方卡券 儲值卡 第三方卡券 扣完後業績: 400…" at bounding box center [392, 217] width 580 height 171
click at [549, 275] on button "結帳" at bounding box center [552, 277] width 34 height 19
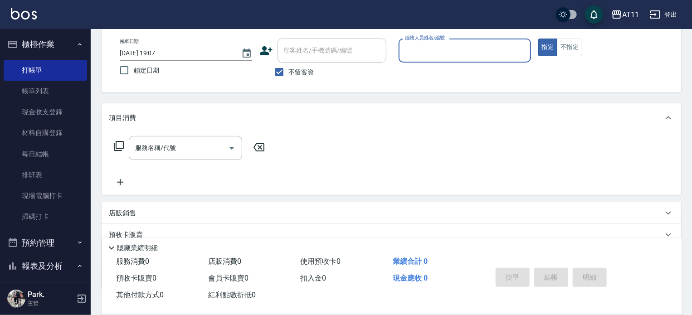
scroll to position [0, 0]
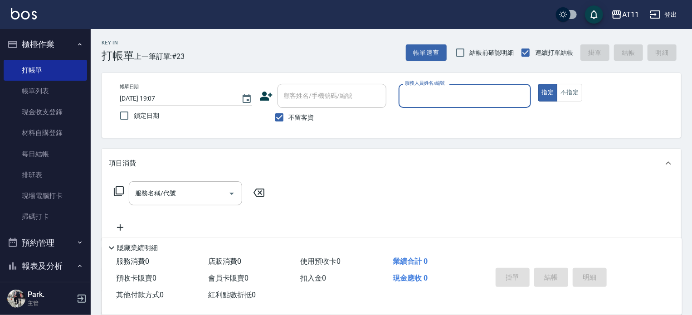
type input "ㄙ"
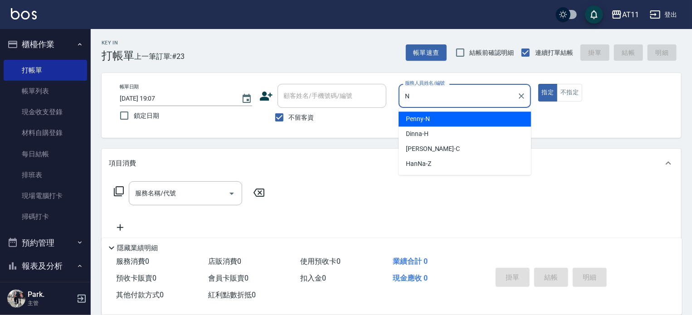
type input "Penny-N"
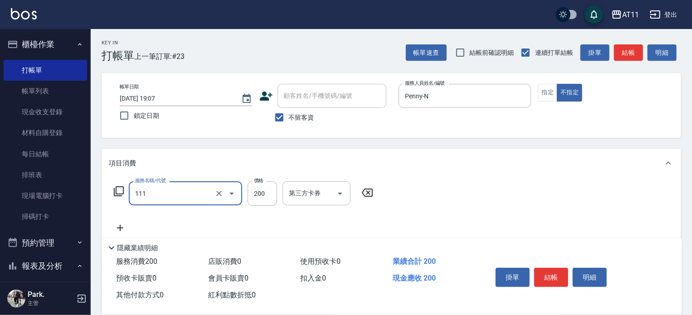
type input "精油洗髮(111)"
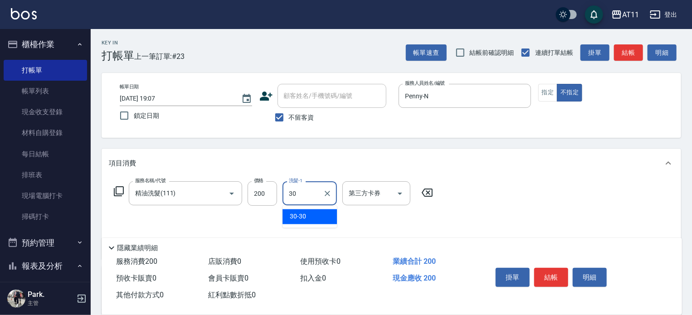
type input "30-30"
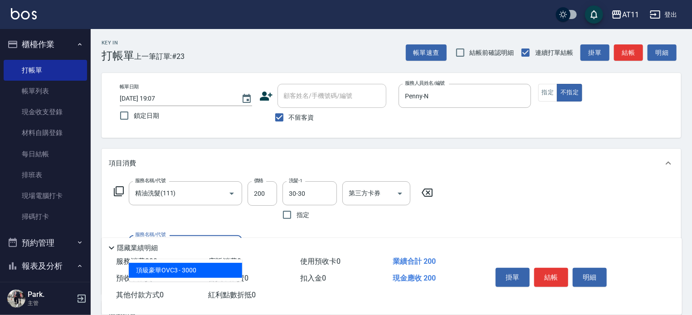
type input "頂級豪華OVC3(3000)"
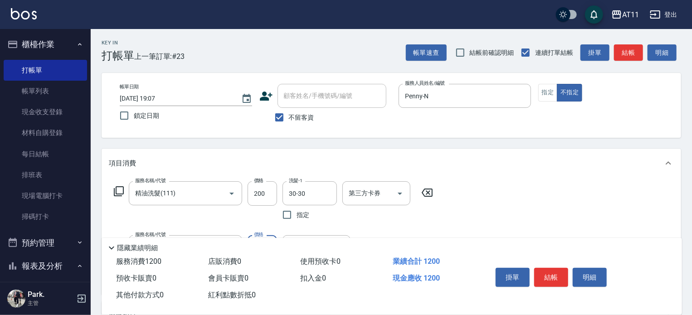
type input "1000"
click at [397, 197] on icon "Open" at bounding box center [400, 193] width 11 height 11
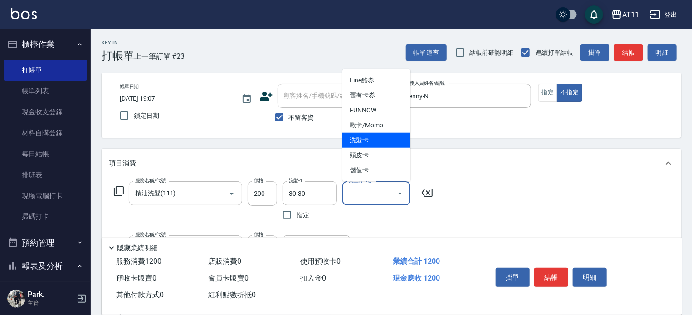
click at [370, 137] on span "洗髮卡" at bounding box center [377, 140] width 68 height 15
type input "洗髮卡"
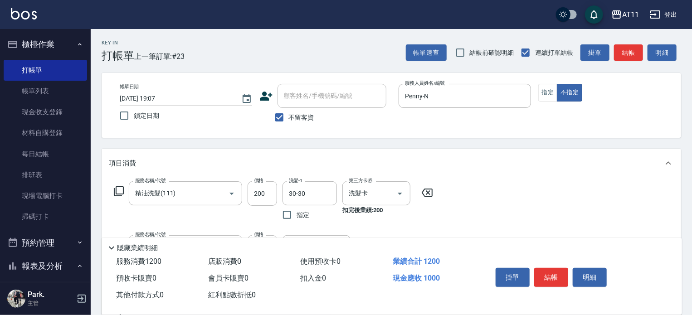
click at [421, 216] on div "服務名稱/代號 精油洗髮(111) 服務名稱/代號 價格 200 價格 洗髮-1 30-30 洗髮-1 指定 第三方卡券 洗髮卡 第三方卡券 扣完後業績: 2…" at bounding box center [274, 202] width 330 height 43
drag, startPoint x: 552, startPoint y: 274, endPoint x: 534, endPoint y: 253, distance: 27.7
click at [551, 274] on button "結帳" at bounding box center [552, 277] width 34 height 19
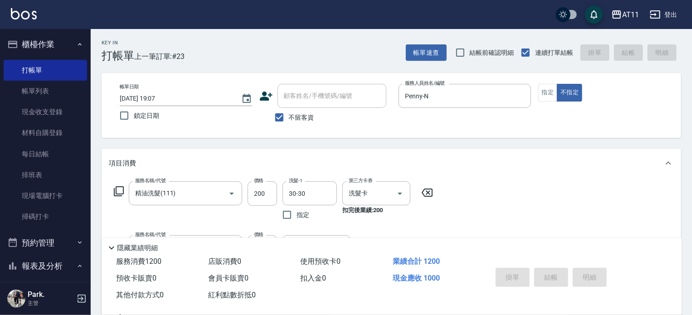
type input "[DATE] 19:08"
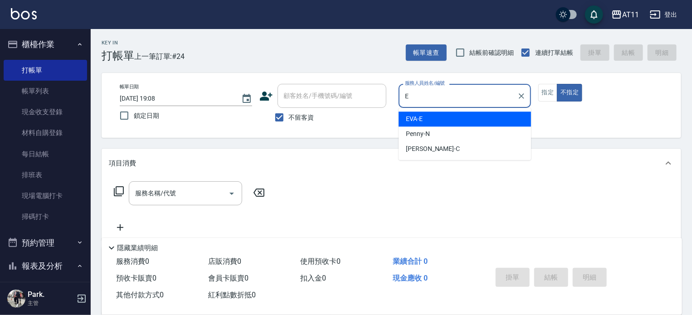
type input "EVA-E"
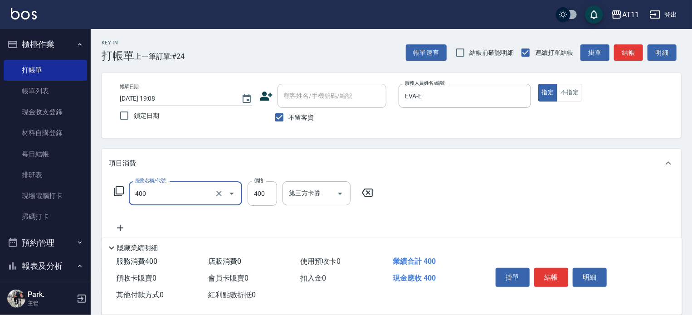
type input "洗剪(400)"
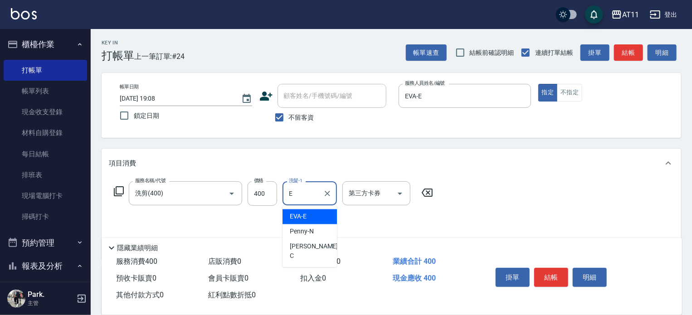
type input "EVA-E"
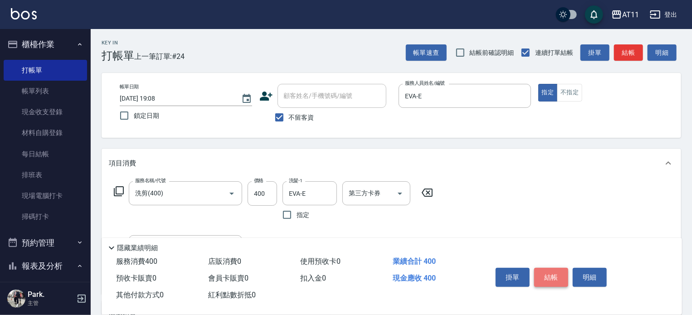
click at [556, 275] on button "結帳" at bounding box center [552, 277] width 34 height 19
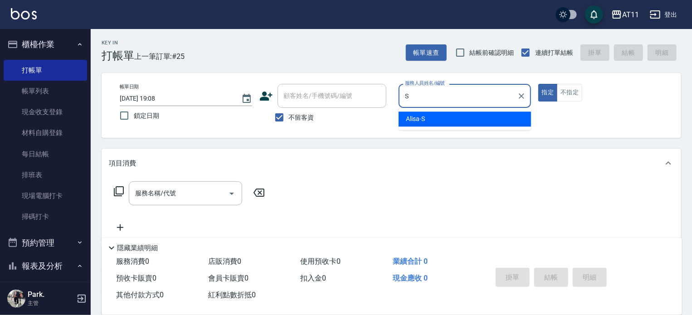
type input "Alisa-S"
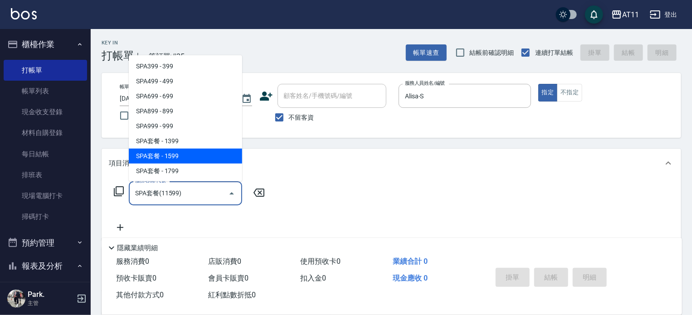
type input "SPA套餐(11599)"
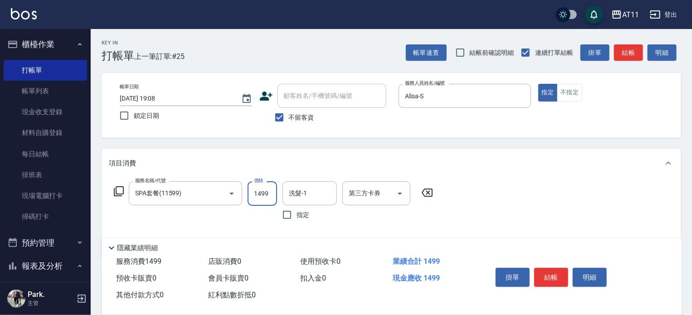
type input "1499"
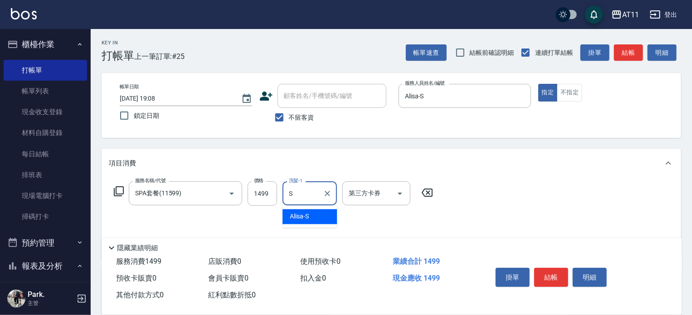
type input "Alisa-S"
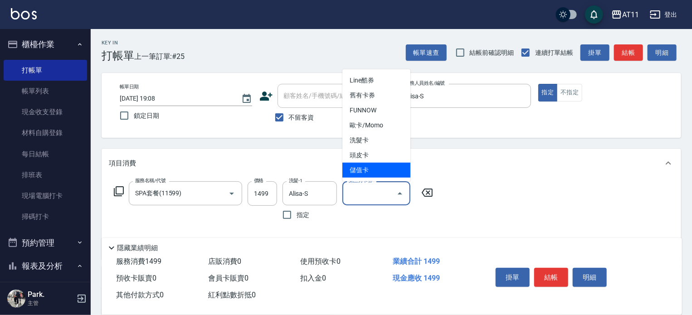
type input "儲值卡"
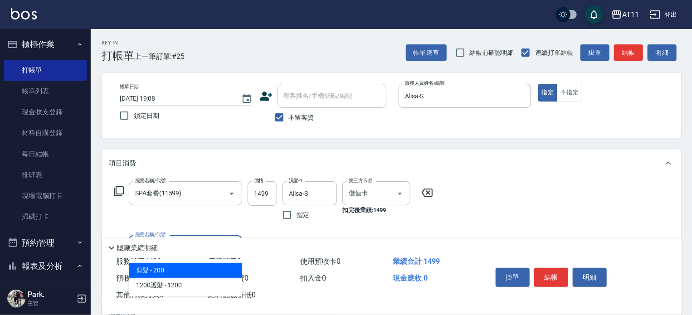
type input "剪髮(200)"
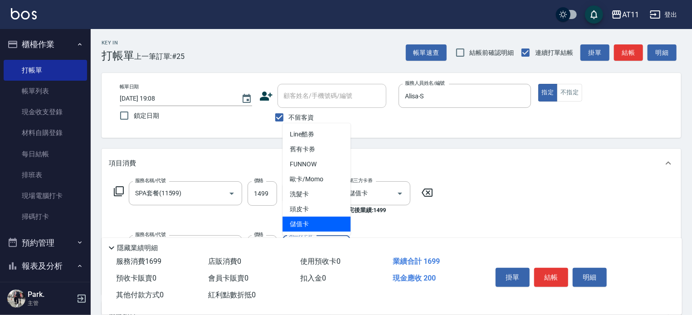
type input "儲值卡"
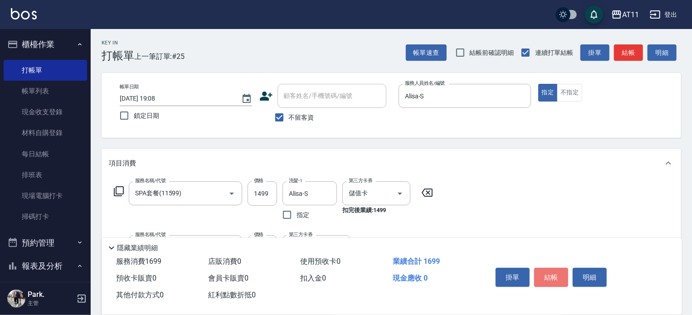
drag, startPoint x: 555, startPoint y: 275, endPoint x: 544, endPoint y: 265, distance: 14.5
click at [551, 271] on button "結帳" at bounding box center [552, 277] width 34 height 19
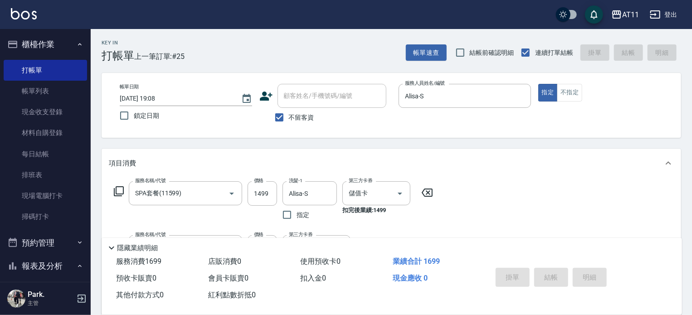
type input "[DATE] 19:09"
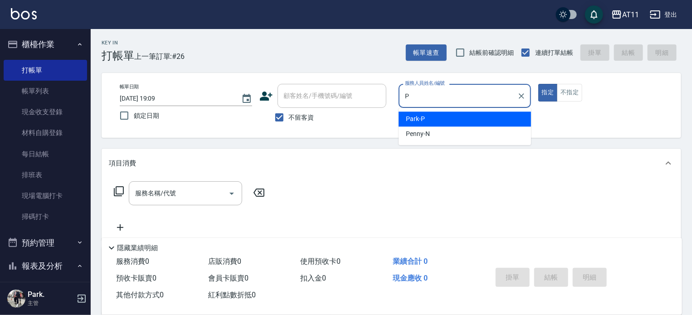
type input "Park-P"
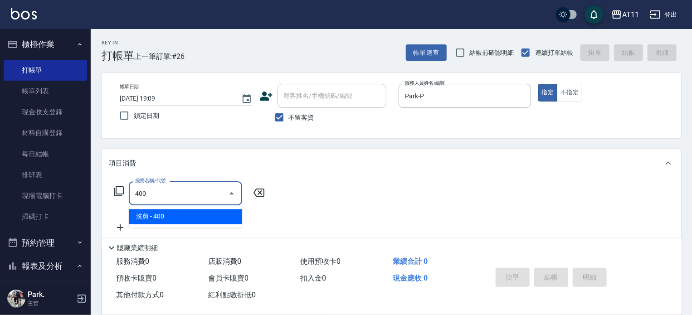
type input "洗剪(400)"
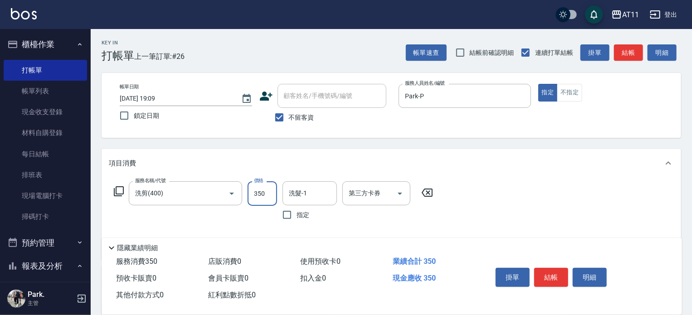
type input "350"
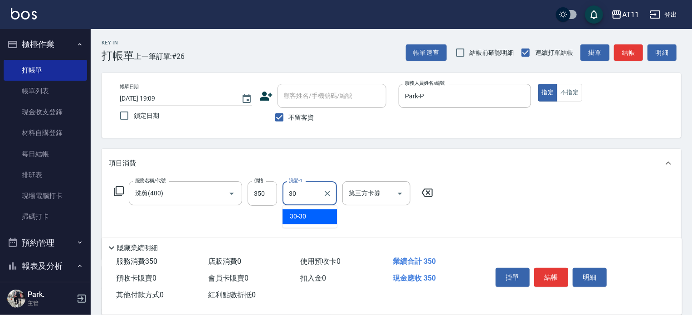
type input "30-30"
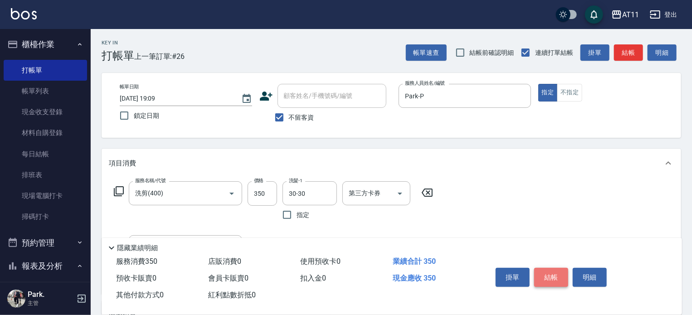
click at [551, 274] on button "結帳" at bounding box center [552, 277] width 34 height 19
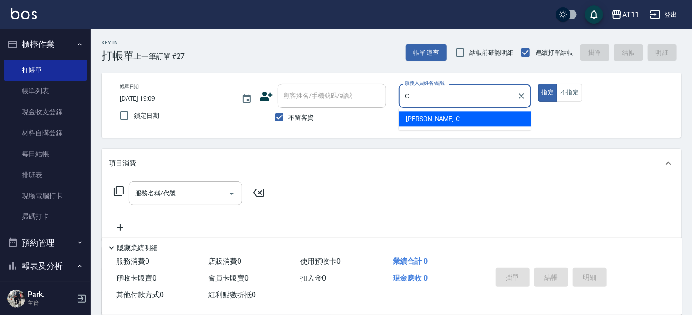
type input "[PERSON_NAME]"
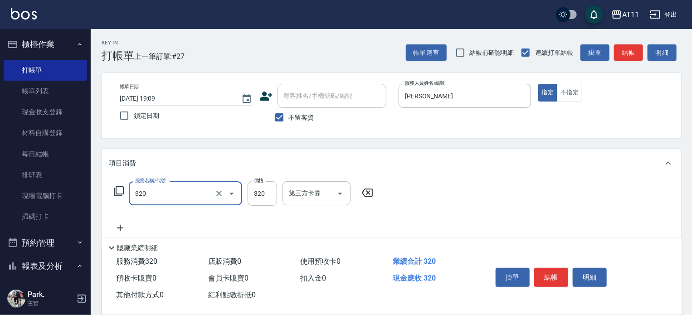
type input "洗剪(320)"
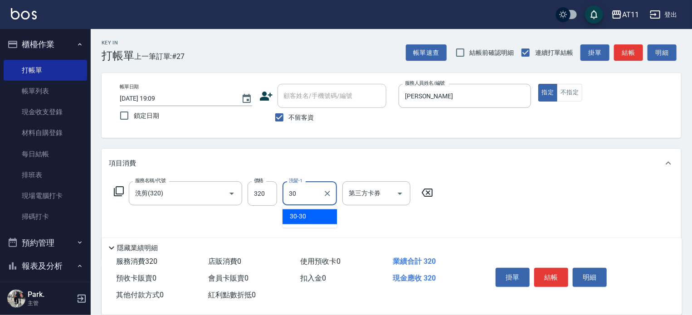
type input "30-30"
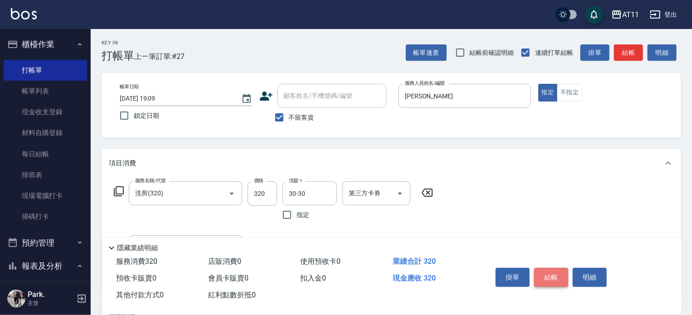
click at [554, 272] on button "結帳" at bounding box center [552, 277] width 34 height 19
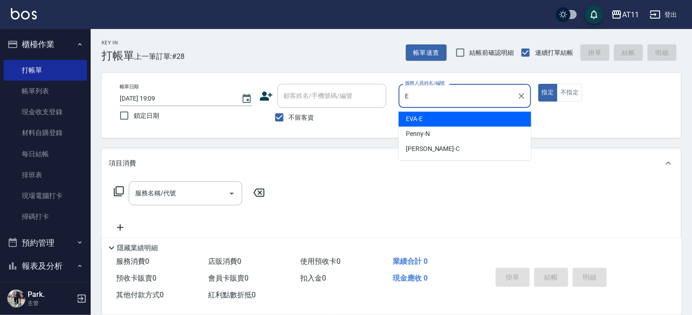
type input "EVA-E"
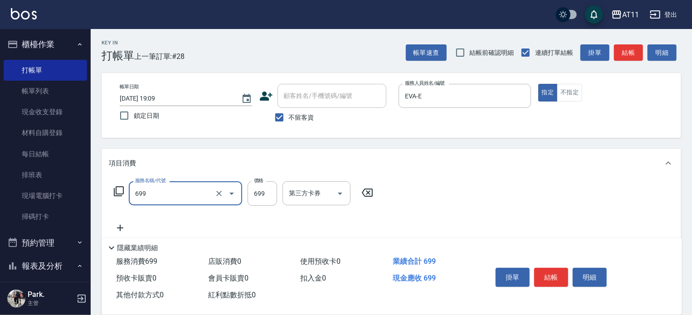
type input "SPA699(699)"
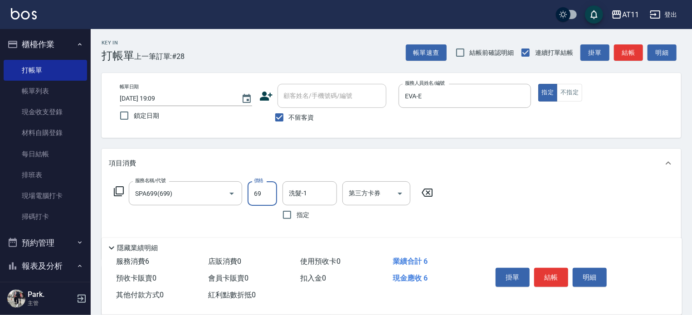
type input "699"
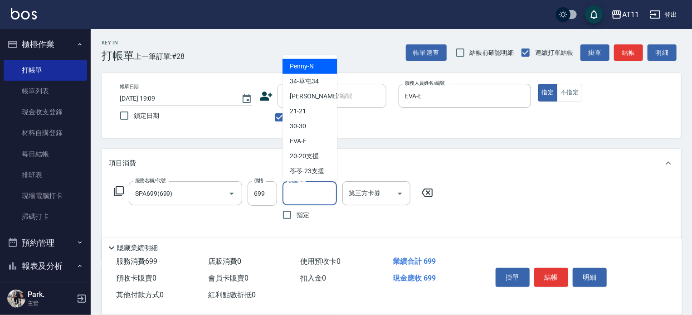
drag, startPoint x: 312, startPoint y: 197, endPoint x: 322, endPoint y: 204, distance: 12.3
click at [317, 197] on input "洗髮-1" at bounding box center [310, 194] width 46 height 16
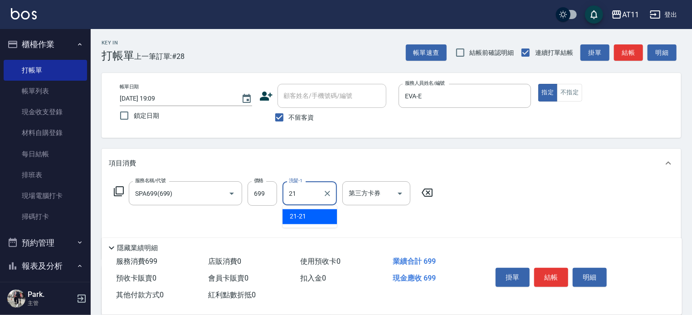
type input "21-21"
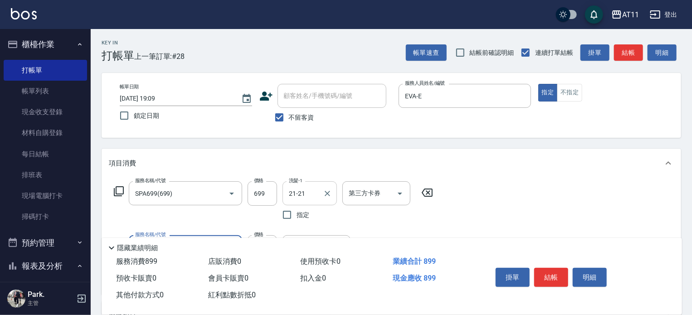
type input "剪髮(200)"
drag, startPoint x: 548, startPoint y: 273, endPoint x: 499, endPoint y: 265, distance: 50.1
click at [543, 272] on button "結帳" at bounding box center [552, 277] width 34 height 19
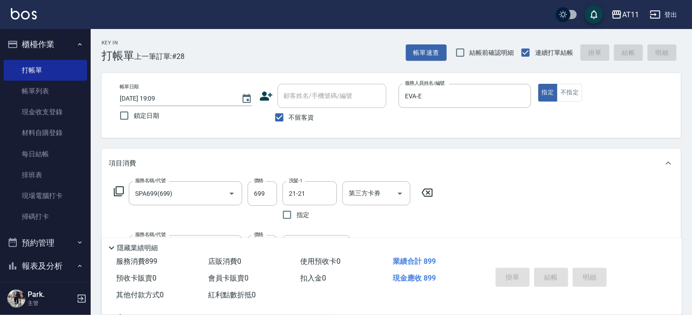
type input "[DATE] 19:11"
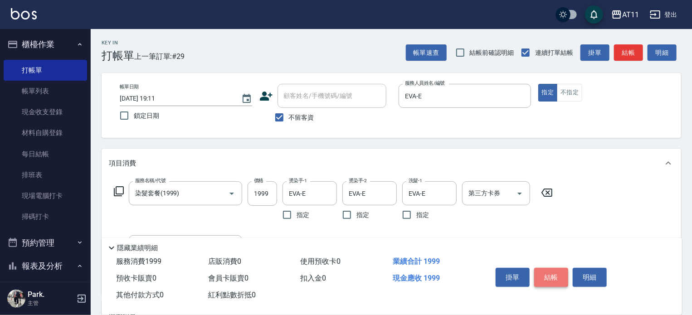
click at [552, 275] on button "結帳" at bounding box center [552, 277] width 34 height 19
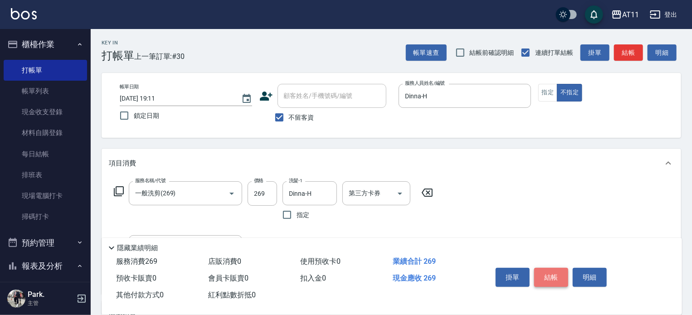
drag, startPoint x: 556, startPoint y: 270, endPoint x: 497, endPoint y: 227, distance: 73.3
click at [545, 268] on button "結帳" at bounding box center [552, 277] width 34 height 19
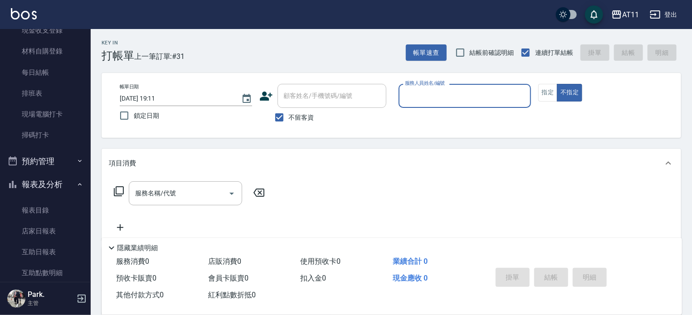
scroll to position [227, 0]
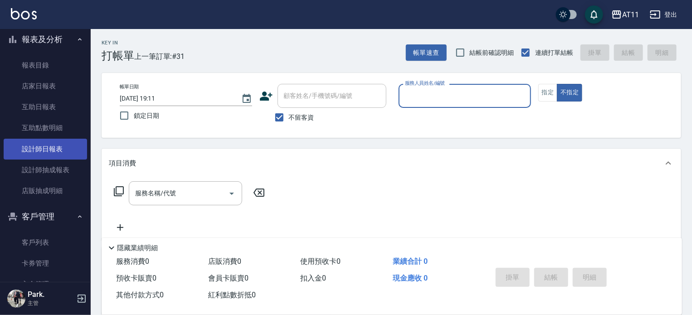
click at [60, 148] on link "設計師日報表" at bounding box center [45, 149] width 83 height 21
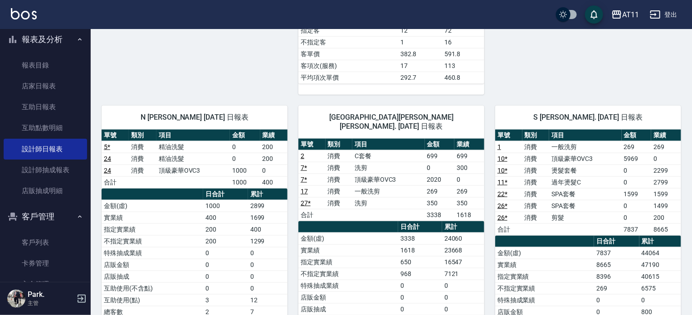
scroll to position [544, 0]
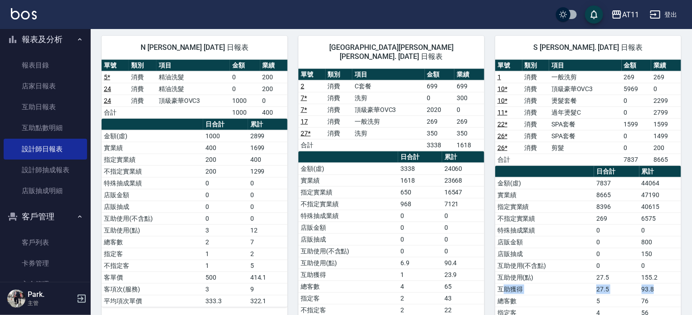
drag, startPoint x: 501, startPoint y: 277, endPoint x: 671, endPoint y: 275, distance: 169.7
click at [671, 284] on tr "互助獲得 27.5 93.8" at bounding box center [588, 290] width 186 height 12
click at [663, 284] on td "93.8" at bounding box center [661, 290] width 42 height 12
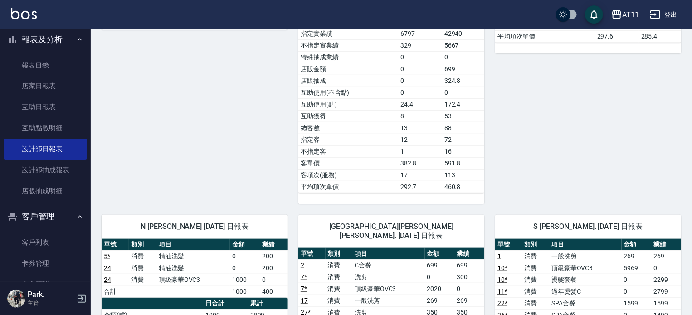
scroll to position [453, 0]
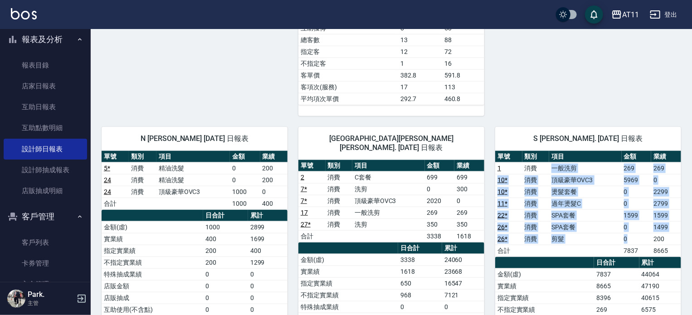
drag, startPoint x: 556, startPoint y: 155, endPoint x: 645, endPoint y: 221, distance: 111.5
click at [645, 221] on tbody "1 消費 一般洗剪 269 269 10 * 消費 頂級豪華OVC3 5969 0 10 * 消費 燙髮套餐 0 2299 11 * 消費 過年燙髮C 0 2…" at bounding box center [588, 209] width 186 height 94
click at [637, 210] on td "1599" at bounding box center [637, 216] width 30 height 12
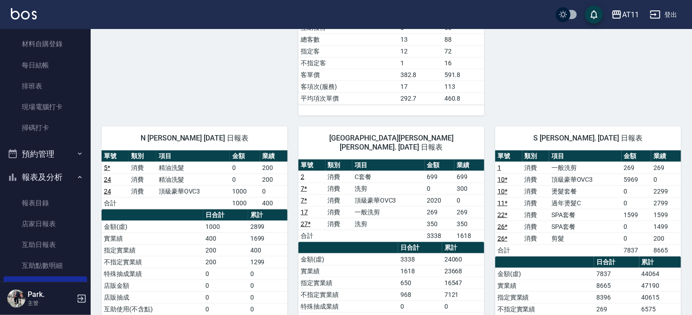
scroll to position [0, 0]
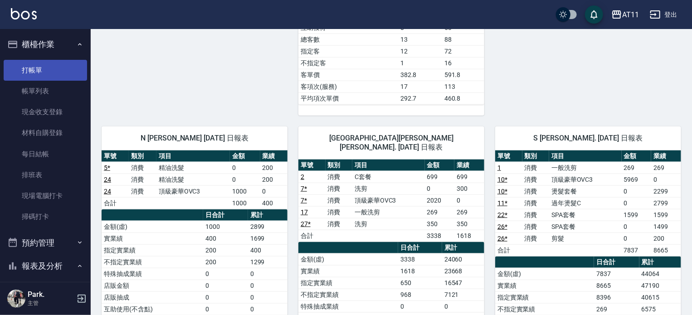
click at [40, 70] on link "打帳單" at bounding box center [45, 70] width 83 height 21
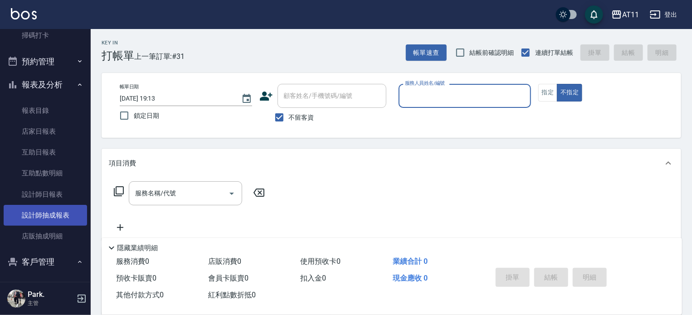
scroll to position [272, 0]
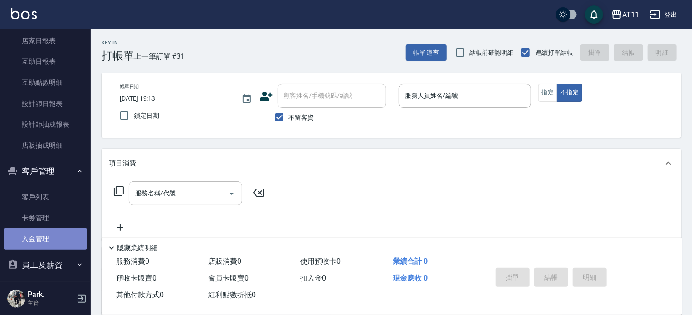
click at [45, 231] on link "入金管理" at bounding box center [45, 239] width 83 height 21
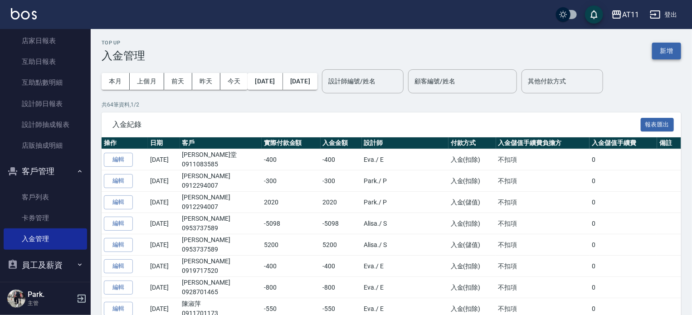
click at [671, 46] on button "新增" at bounding box center [666, 51] width 29 height 17
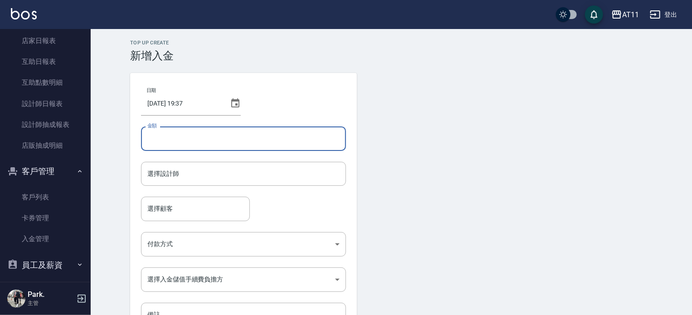
click at [283, 134] on input "金額" at bounding box center [243, 139] width 205 height 25
click at [227, 177] on input "選擇設計師" at bounding box center [243, 174] width 197 height 16
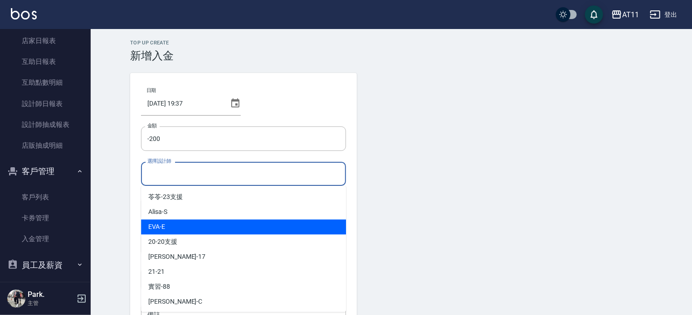
click at [195, 231] on div "[PERSON_NAME] -E" at bounding box center [243, 227] width 205 height 15
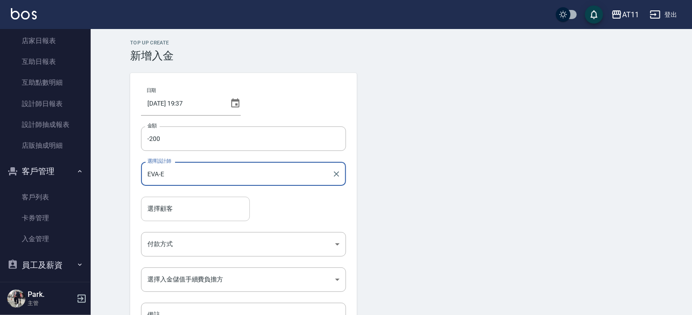
click at [191, 211] on input "選擇顧客" at bounding box center [195, 209] width 101 height 16
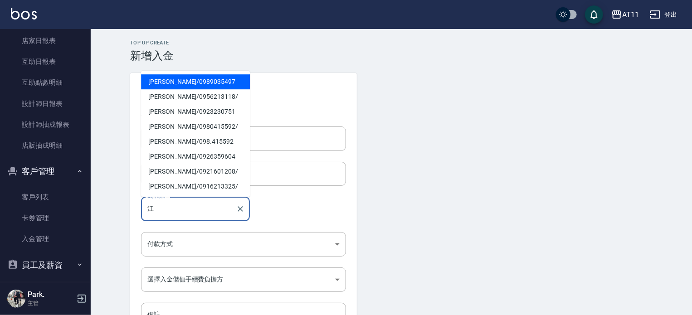
click at [160, 78] on span "[PERSON_NAME] / 0989035497" at bounding box center [195, 81] width 109 height 15
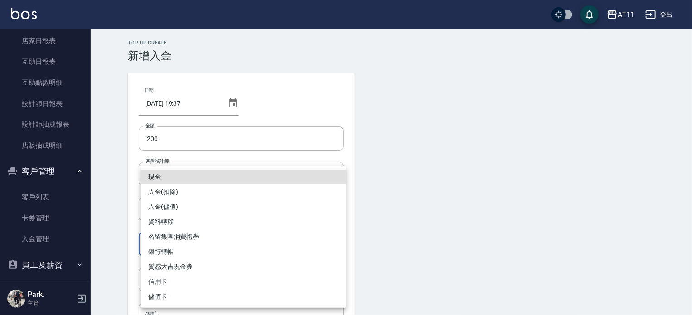
click at [189, 240] on body "AT11 登出 櫃檯作業 打帳單 帳單列表 現金收支登錄 材料自購登錄 每日結帳 排班表 現場電腦打卡 掃碼打卡 預約管理 預約管理 單日預約紀錄 單週預約紀…" at bounding box center [346, 188] width 692 height 377
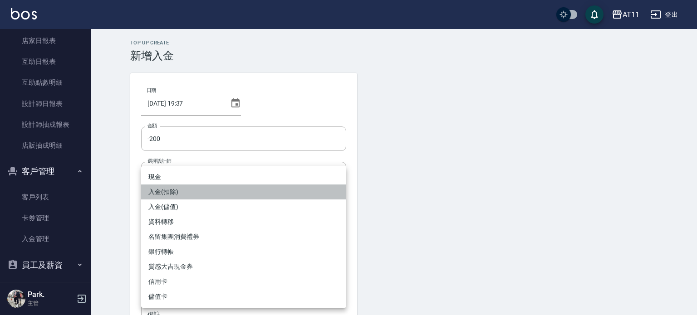
click at [166, 188] on li "入金(扣除)" at bounding box center [243, 192] width 205 height 15
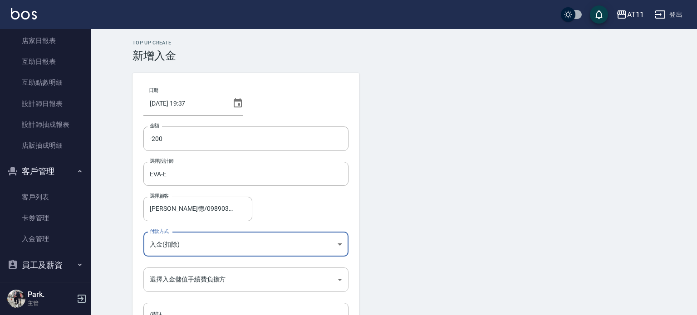
click at [167, 282] on body "AT11 登出 櫃檯作業 打帳單 帳單列表 現金收支登錄 材料自購登錄 每日結帳 排班表 現場電腦打卡 掃碼打卡 預約管理 預約管理 單日預約紀錄 單週預約紀…" at bounding box center [348, 188] width 697 height 377
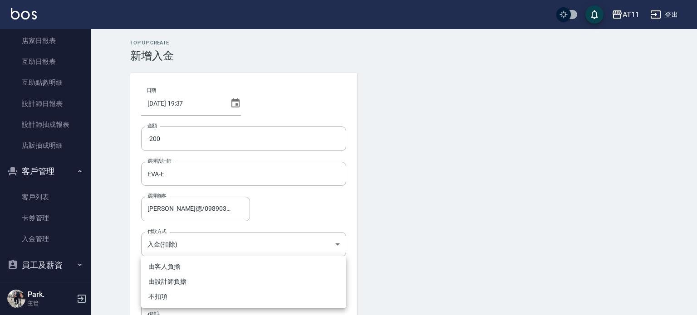
click at [171, 298] on li "不扣項" at bounding box center [243, 296] width 205 height 15
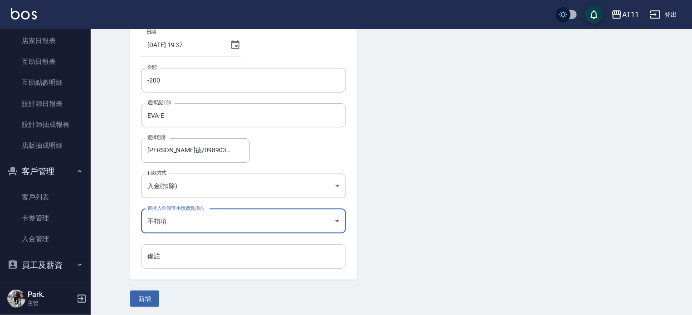
scroll to position [61, 0]
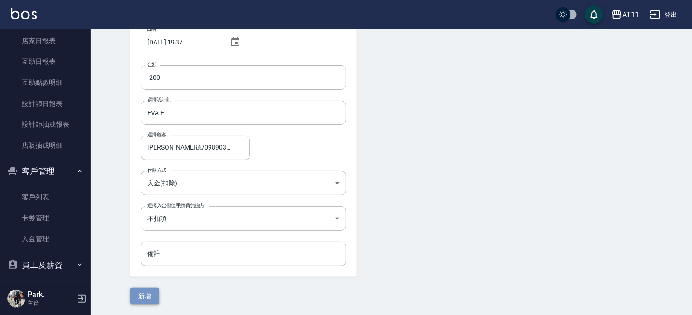
click at [147, 291] on button "新增" at bounding box center [144, 296] width 29 height 17
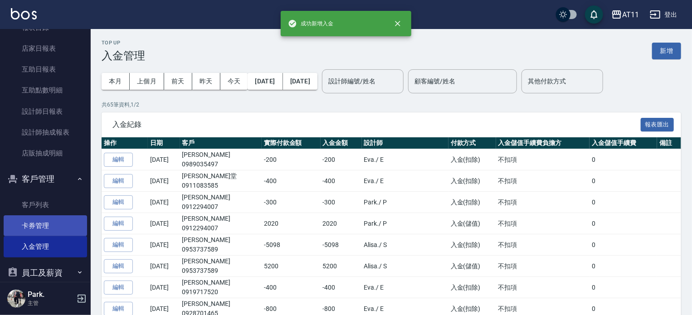
scroll to position [272, 0]
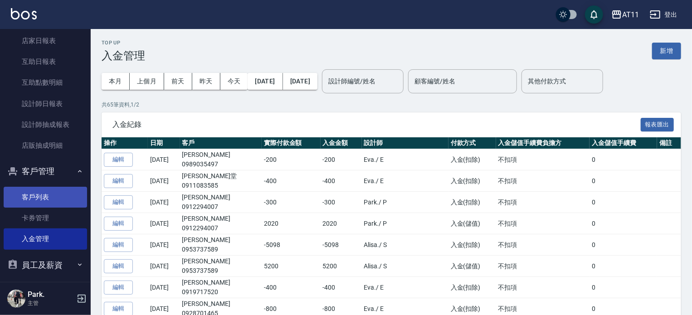
click at [51, 194] on link "客戶列表" at bounding box center [45, 197] width 83 height 21
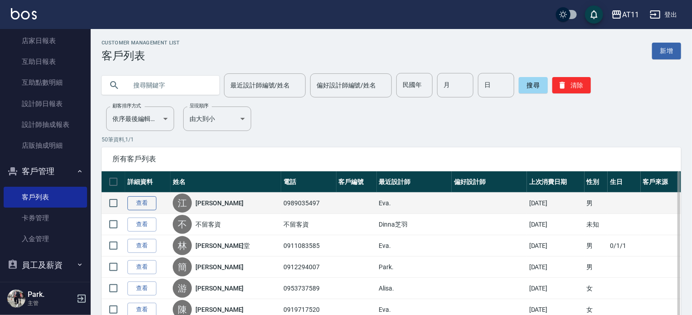
click at [141, 203] on link "查看" at bounding box center [142, 203] width 29 height 14
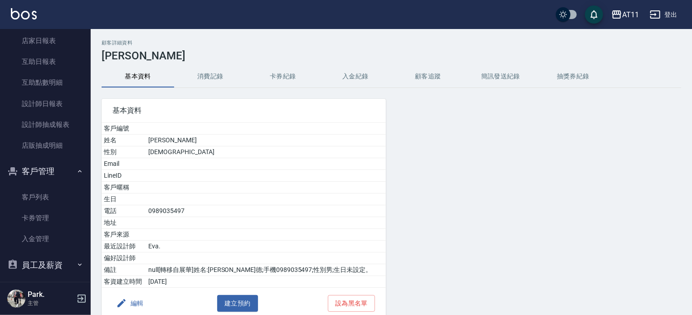
click at [356, 78] on button "入金紀錄" at bounding box center [355, 77] width 73 height 22
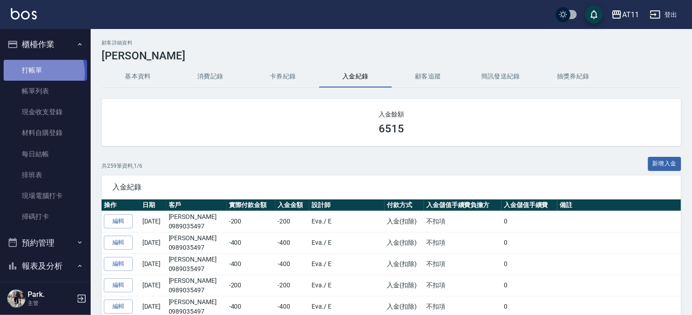
click at [34, 73] on link "打帳單" at bounding box center [45, 70] width 83 height 21
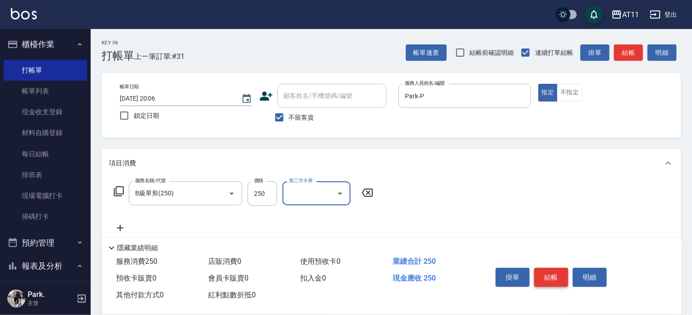
click at [551, 268] on button "結帳" at bounding box center [552, 277] width 34 height 19
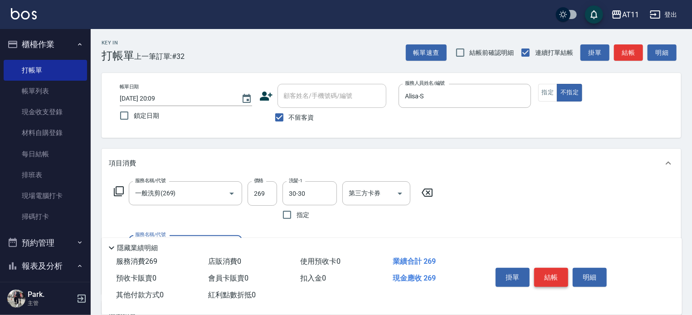
click at [551, 268] on button "結帳" at bounding box center [552, 277] width 34 height 19
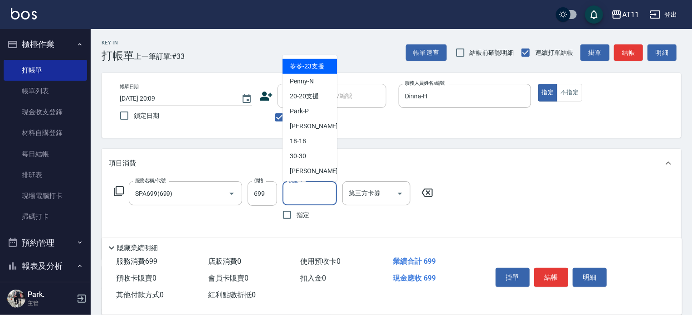
click at [308, 196] on input "洗髮-1" at bounding box center [310, 194] width 46 height 16
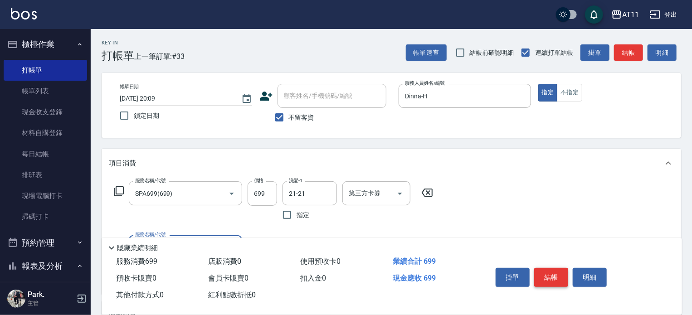
click at [553, 274] on button "結帳" at bounding box center [552, 277] width 34 height 19
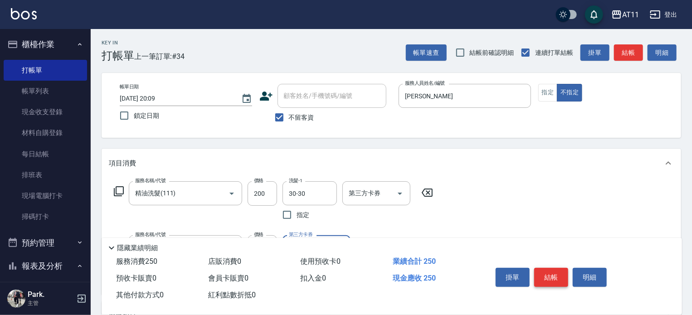
click at [553, 274] on button "結帳" at bounding box center [552, 277] width 34 height 19
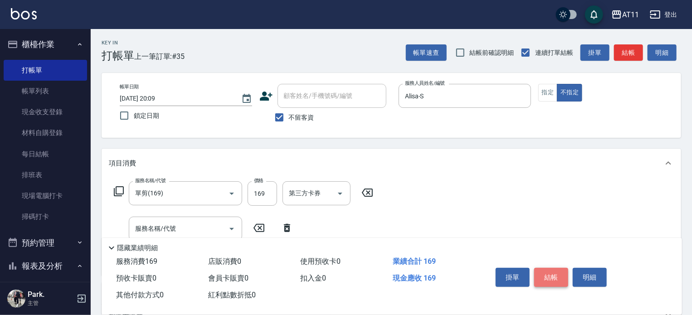
click at [553, 274] on button "結帳" at bounding box center [552, 277] width 34 height 19
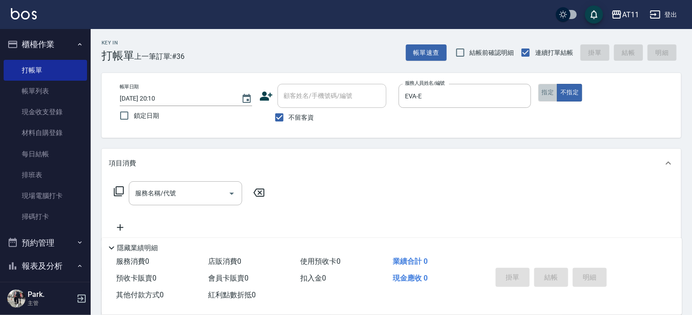
click at [547, 96] on button "指定" at bounding box center [549, 93] width 20 height 18
click at [188, 188] on input "服務名稱/代號" at bounding box center [179, 194] width 92 height 16
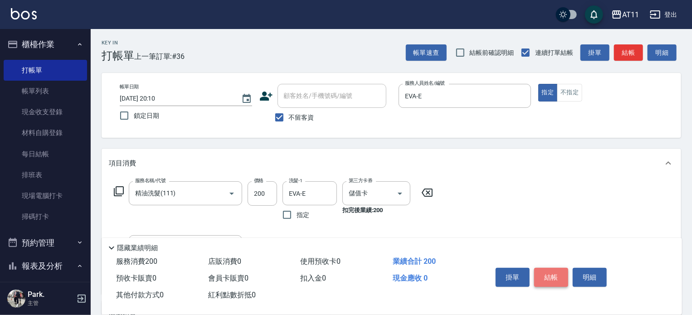
click at [550, 270] on button "結帳" at bounding box center [552, 277] width 34 height 19
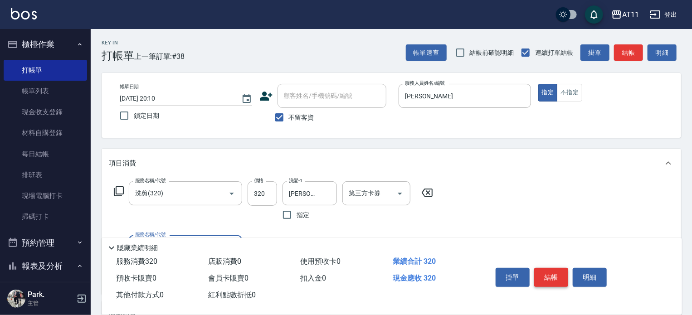
click at [550, 270] on button "結帳" at bounding box center [552, 277] width 34 height 19
